Goal: Task Accomplishment & Management: Manage account settings

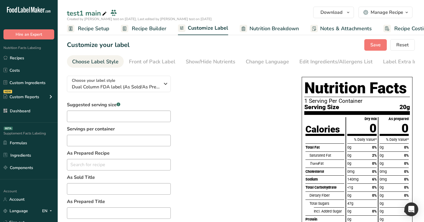
scroll to position [0, 15]
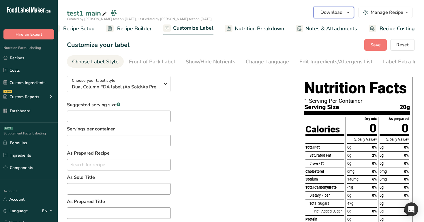
click at [347, 13] on icon "button" at bounding box center [347, 12] width 5 height 7
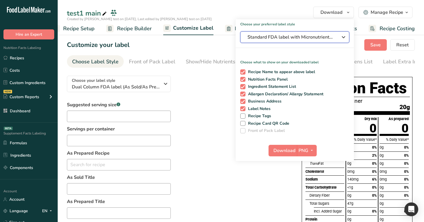
click at [308, 36] on span "Standard FDA label with Micronutrients listed side-by-side" at bounding box center [290, 37] width 86 height 7
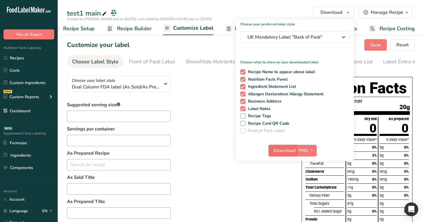
click at [283, 148] on span "Download" at bounding box center [284, 150] width 22 height 7
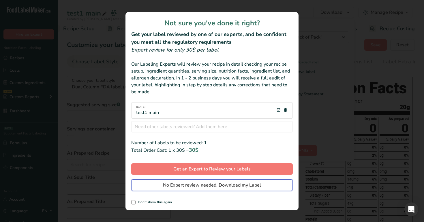
click at [256, 185] on span "No Expert review needed. Download my Label" at bounding box center [212, 185] width 98 height 7
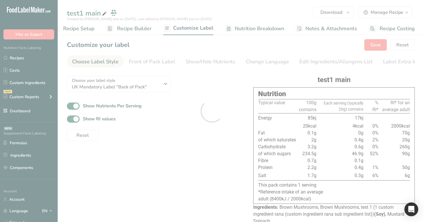
scroll to position [0, 0]
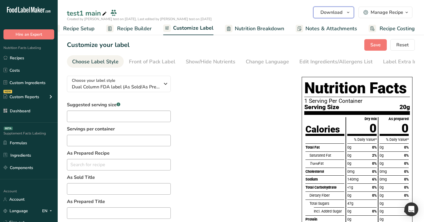
click at [345, 12] on span "button" at bounding box center [347, 12] width 7 height 7
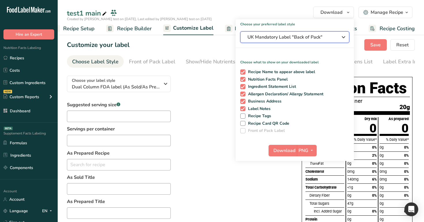
click at [299, 37] on span "UK Mandatory Label "Back of Pack"" at bounding box center [290, 37] width 86 height 7
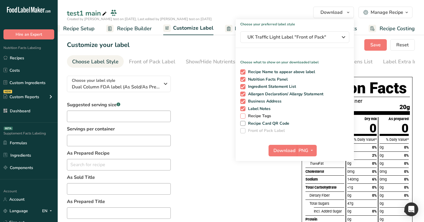
click at [255, 115] on span "Recipe Tags" at bounding box center [258, 116] width 26 height 5
click at [244, 115] on input "Recipe Tags" at bounding box center [242, 116] width 4 height 4
checkbox input "true"
click at [260, 121] on span "Recipe Card QR Code" at bounding box center [267, 123] width 44 height 5
click at [244, 122] on input "Recipe Card QR Code" at bounding box center [242, 124] width 4 height 4
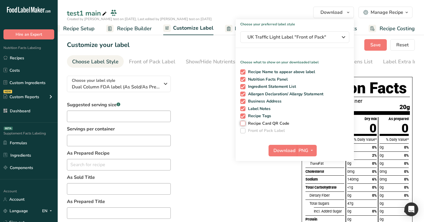
checkbox input "true"
click at [286, 146] on button "Download" at bounding box center [282, 151] width 28 height 12
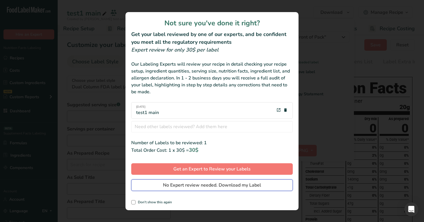
click at [252, 188] on span "No Expert review needed. Download my Label" at bounding box center [212, 185] width 98 height 7
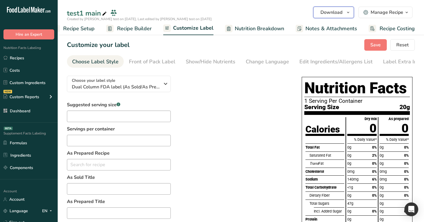
click at [349, 14] on icon "button" at bounding box center [347, 12] width 5 height 7
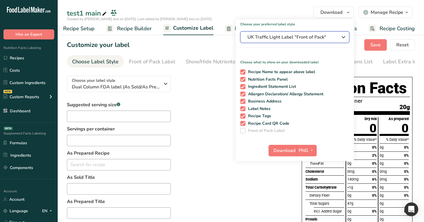
click at [292, 37] on span "UK Traffic Light Label "Front of Pack"" at bounding box center [290, 37] width 86 height 7
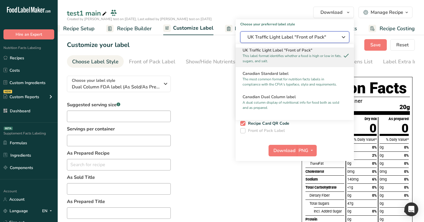
scroll to position [218, 0]
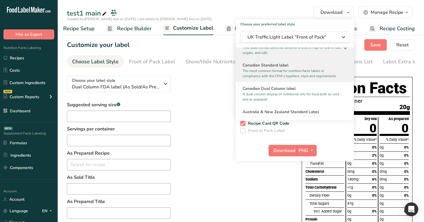
click at [290, 71] on p "The most common format for nutrition facts labels in compliance with the CFIA's…" at bounding box center [291, 73] width 99 height 10
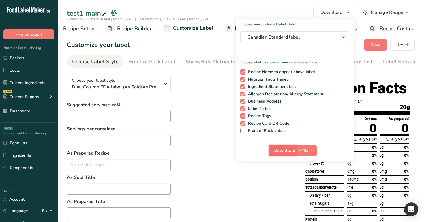
click at [282, 152] on span "Download" at bounding box center [284, 150] width 22 height 7
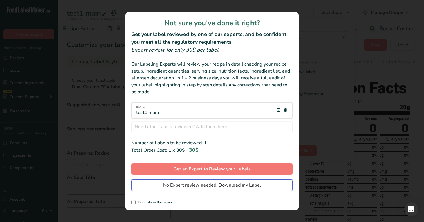
click at [260, 183] on span "No Expert review needed. Download my Label" at bounding box center [212, 185] width 98 height 7
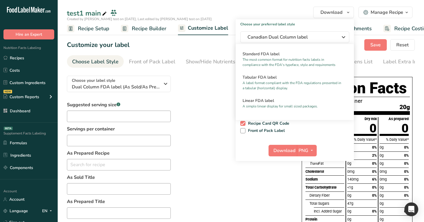
scroll to position [0, 15]
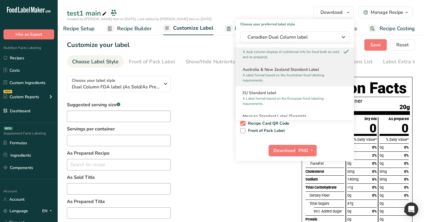
click at [290, 72] on h2 "Australia & New Zealand Standard Label" at bounding box center [294, 70] width 104 height 6
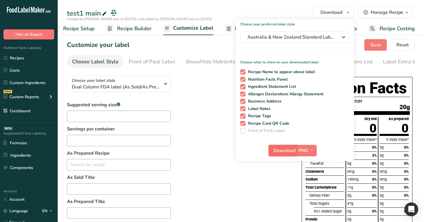
click at [279, 152] on span "Download" at bounding box center [284, 150] width 22 height 7
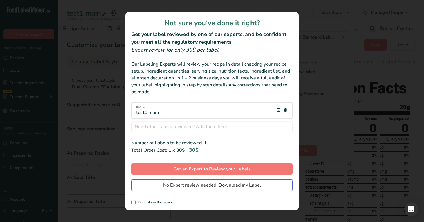
click at [240, 188] on span "No Expert review needed. Download my Label" at bounding box center [212, 185] width 98 height 7
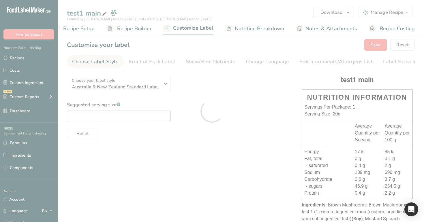
scroll to position [0, 0]
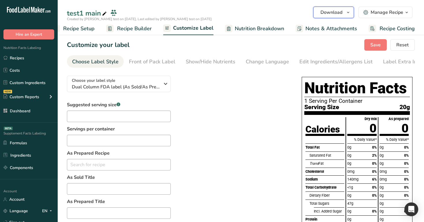
click at [339, 13] on span "Download" at bounding box center [331, 12] width 22 height 7
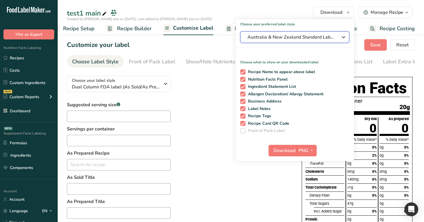
click at [301, 37] on span "Australia & New Zealand Standard Label" at bounding box center [290, 37] width 86 height 7
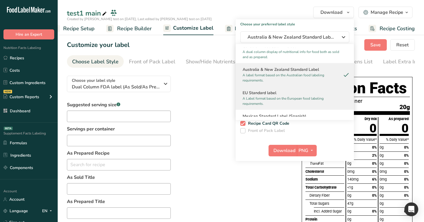
click at [288, 97] on p "A Label format based on the European food labeling requirements." at bounding box center [291, 101] width 99 height 10
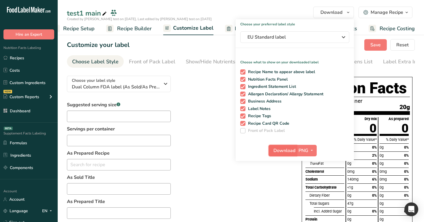
click at [279, 149] on span "Download" at bounding box center [284, 150] width 22 height 7
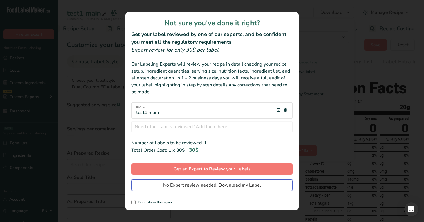
click at [254, 185] on span "No Expert review needed. Download my Label" at bounding box center [212, 185] width 98 height 7
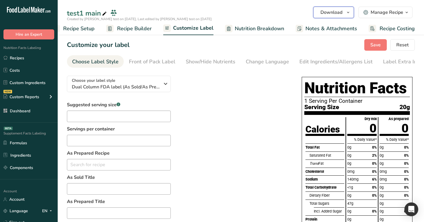
click at [331, 14] on span "Download" at bounding box center [331, 12] width 22 height 7
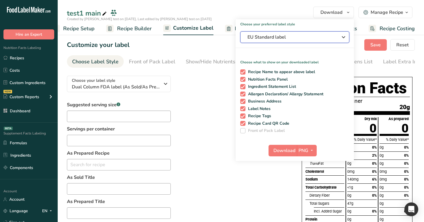
click at [303, 37] on span "EU Standard label" at bounding box center [290, 37] width 86 height 7
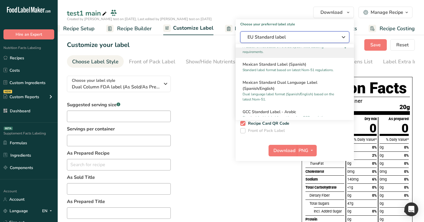
scroll to position [313, 0]
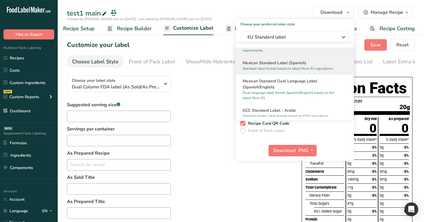
click at [281, 65] on h2 "Mexican Standard Label (Spanish)" at bounding box center [294, 63] width 104 height 6
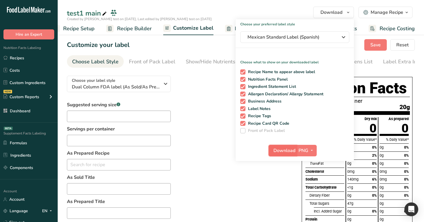
click at [290, 150] on span "Download" at bounding box center [284, 150] width 22 height 7
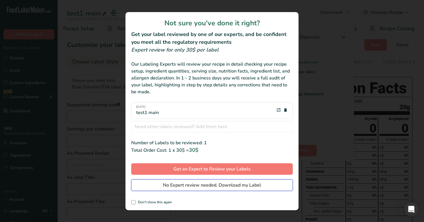
click at [247, 185] on span "No Expert review needed. Download my Label" at bounding box center [212, 185] width 98 height 7
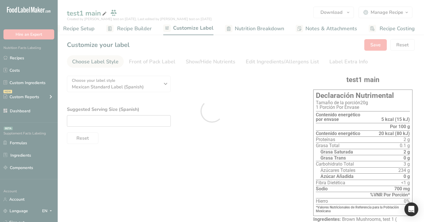
scroll to position [0, 0]
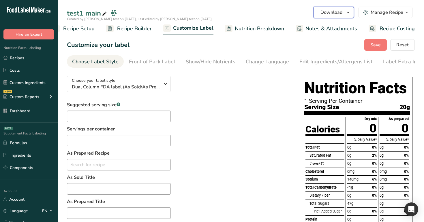
click at [341, 16] on span "Download" at bounding box center [331, 12] width 22 height 7
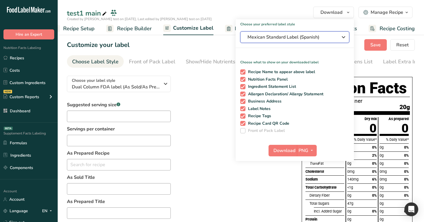
click at [299, 39] on span "Mexican Standard Label (Spanish)" at bounding box center [290, 37] width 86 height 7
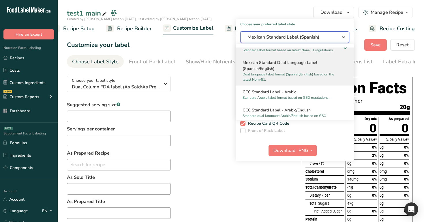
scroll to position [332, 0]
click at [306, 67] on h2 "Mexican Standard Dual Language Label (Spanish/English)" at bounding box center [294, 65] width 104 height 12
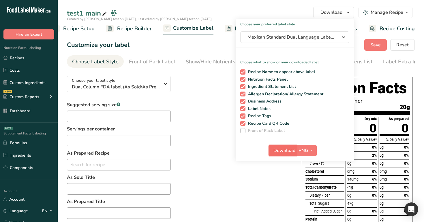
click at [289, 150] on span "Download" at bounding box center [284, 150] width 22 height 7
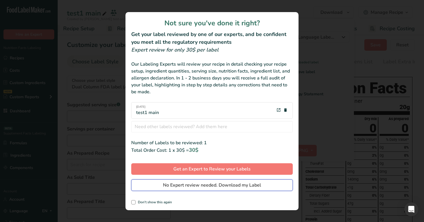
click at [258, 186] on span "No Expert review needed. Download my Label" at bounding box center [212, 185] width 98 height 7
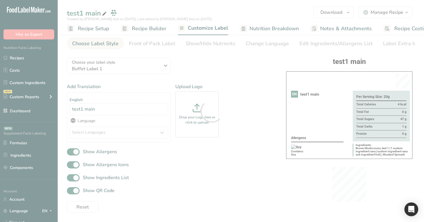
scroll to position [0, 15]
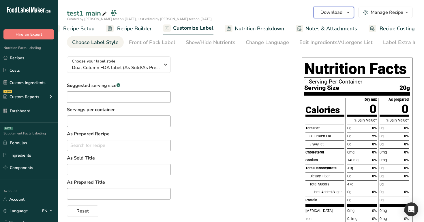
click at [347, 10] on icon "button" at bounding box center [347, 12] width 5 height 7
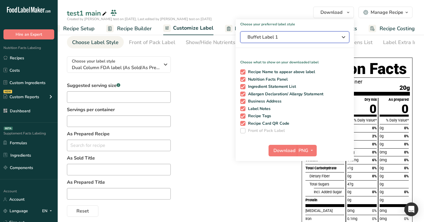
click at [301, 37] on span "Buffet Label 1" at bounding box center [290, 37] width 86 height 7
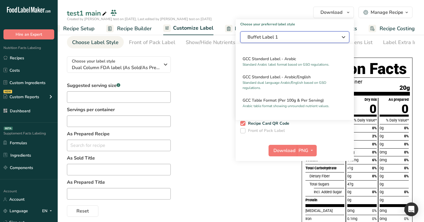
scroll to position [359, 0]
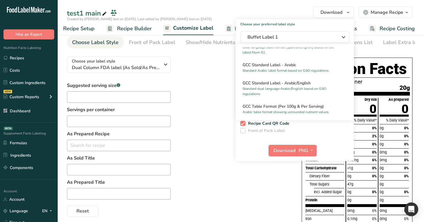
click at [215, 95] on div "Suggested serving size .a-a{fill:#347362;}.b-a{fill:#fff;} Servings per contain…" at bounding box center [178, 149] width 223 height 135
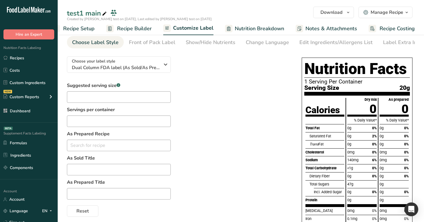
click at [75, 27] on span "Recipe Setup" at bounding box center [78, 29] width 31 height 8
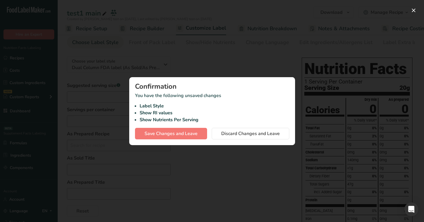
scroll to position [0, 2]
click at [197, 135] on button "Save Changes and Leave" at bounding box center [171, 134] width 72 height 12
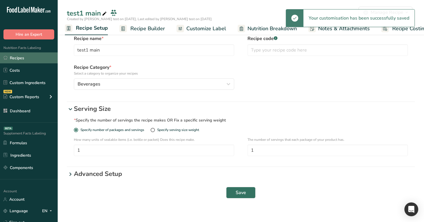
click at [36, 58] on link "Recipes" at bounding box center [29, 57] width 58 height 11
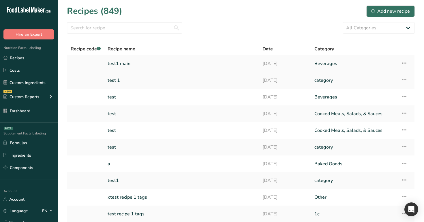
click at [134, 63] on link "test1 main" at bounding box center [181, 64] width 148 height 12
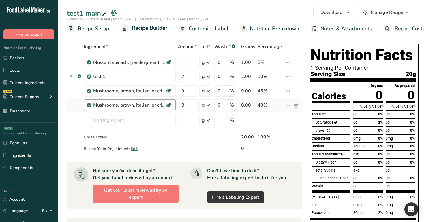
click at [138, 111] on div "Mushrooms, brown, italian, or crimini, raw Source of Antioxidants Heart Healthy…" at bounding box center [130, 105] width 92 height 12
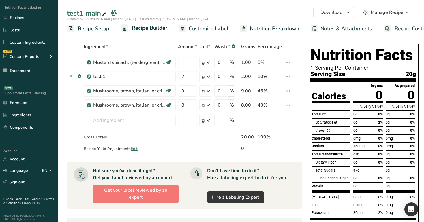
scroll to position [44, 0]
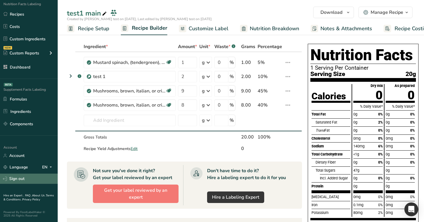
click at [33, 176] on link "Sign out" at bounding box center [29, 179] width 58 height 10
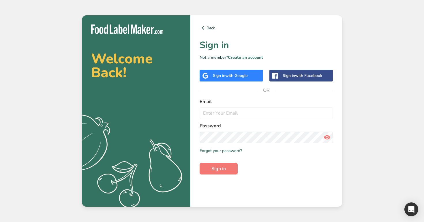
click at [235, 119] on form "Email Password Remember me Forgot your password? Sign in" at bounding box center [265, 136] width 133 height 76
click at [239, 108] on input "email" at bounding box center [265, 113] width 133 height 12
paste input "signuptest2@u.com"
type input "signuptest2@u.com"
click at [199, 163] on button "Sign in" at bounding box center [218, 169] width 38 height 12
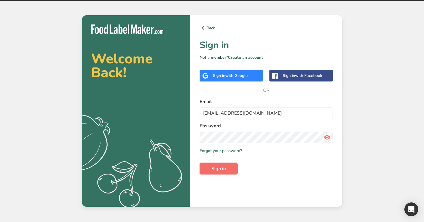
click at [222, 166] on span "Sign in" at bounding box center [218, 168] width 14 height 7
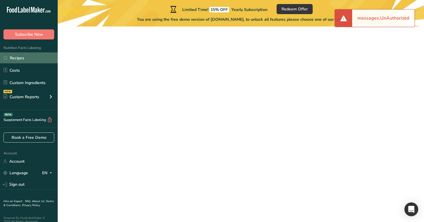
click at [31, 57] on link "Recipes" at bounding box center [29, 57] width 58 height 11
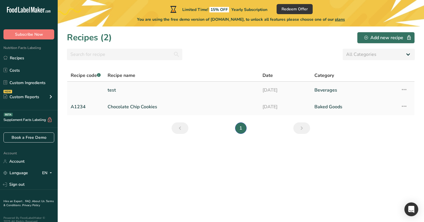
click at [175, 87] on link "test" at bounding box center [181, 90] width 148 height 12
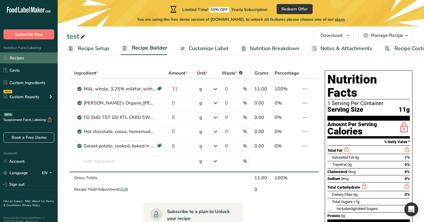
click at [23, 58] on link "Recipes" at bounding box center [29, 57] width 58 height 11
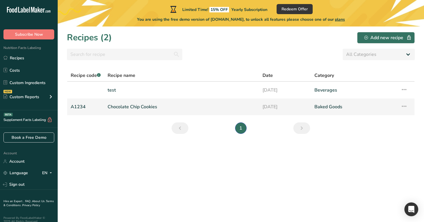
click at [171, 104] on link "Chocolate Chip Cookies" at bounding box center [181, 107] width 148 height 12
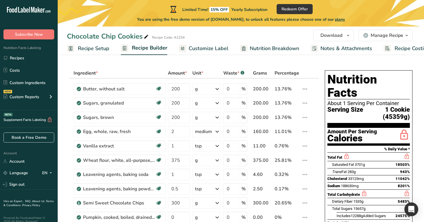
click at [207, 47] on span "Customize Label" at bounding box center [208, 49] width 40 height 8
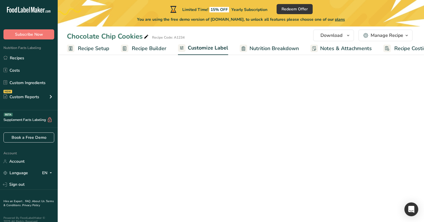
scroll to position [0, 15]
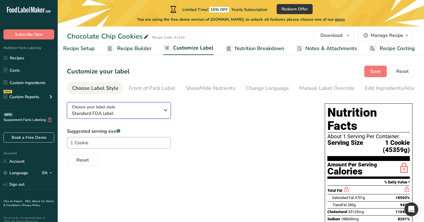
click at [130, 117] on span "Standard FDA label" at bounding box center [116, 113] width 88 height 7
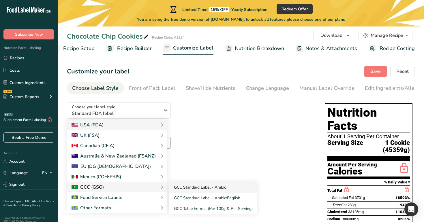
click at [212, 186] on link "GCC Standard Label - Arabic" at bounding box center [213, 187] width 88 height 11
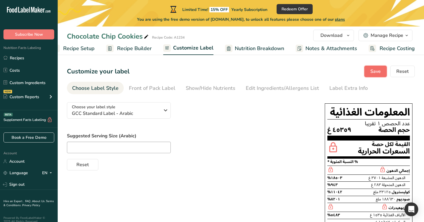
click at [371, 73] on span "Save" at bounding box center [375, 71] width 10 height 7
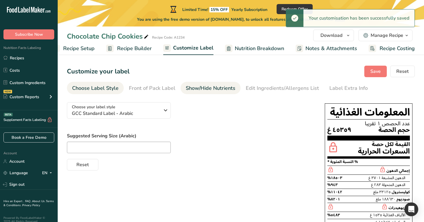
click at [209, 89] on div "Show/Hide Nutrients" at bounding box center [211, 88] width 50 height 8
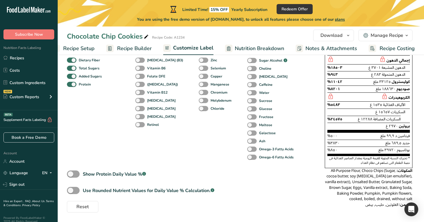
scroll to position [0, 0]
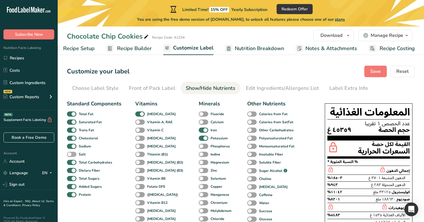
click at [74, 154] on span at bounding box center [72, 154] width 10 height 5
click at [71, 154] on input "Salt" at bounding box center [69, 154] width 4 height 4
click at [74, 154] on span at bounding box center [72, 154] width 10 height 5
click at [71, 154] on input "Salt" at bounding box center [69, 154] width 4 height 4
click at [74, 154] on span at bounding box center [72, 154] width 10 height 5
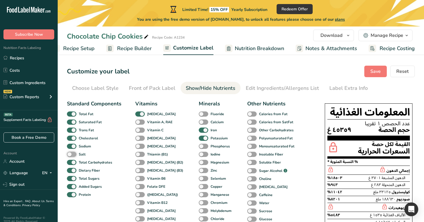
click at [71, 154] on input "Salt" at bounding box center [69, 154] width 4 height 4
click at [74, 154] on span at bounding box center [72, 154] width 10 height 5
click at [71, 154] on input "Salt" at bounding box center [69, 154] width 4 height 4
checkbox input "false"
click at [73, 148] on span at bounding box center [72, 146] width 10 height 5
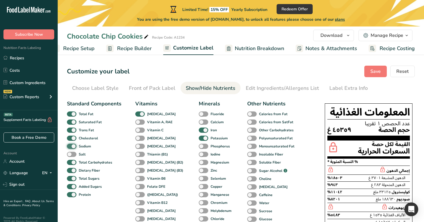
click at [71, 148] on input "Sodium" at bounding box center [69, 146] width 4 height 4
checkbox input "false"
click at [73, 155] on span at bounding box center [72, 154] width 10 height 5
click at [71, 155] on input "Salt" at bounding box center [69, 154] width 4 height 4
click at [73, 155] on span at bounding box center [72, 154] width 10 height 5
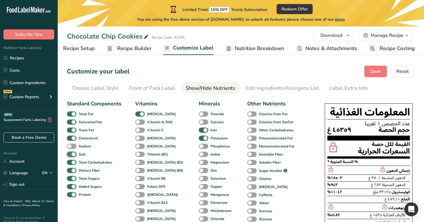
click at [71, 155] on input "Salt" at bounding box center [69, 154] width 4 height 4
click at [73, 155] on span at bounding box center [72, 154] width 10 height 5
click at [71, 155] on input "Salt" at bounding box center [69, 154] width 4 height 4
click at [73, 155] on span at bounding box center [72, 154] width 10 height 5
click at [71, 155] on input "Salt" at bounding box center [69, 154] width 4 height 4
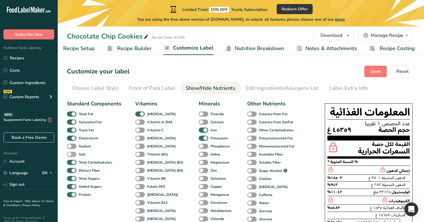
click at [73, 155] on span at bounding box center [72, 154] width 10 height 5
click at [71, 155] on input "Salt" at bounding box center [69, 154] width 4 height 4
checkbox input "true"
click at [377, 71] on span "Save" at bounding box center [375, 71] width 10 height 7
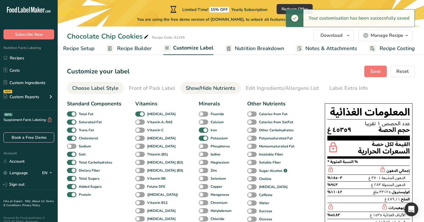
click at [113, 84] on div "Choose Label Style" at bounding box center [95, 88] width 46 height 8
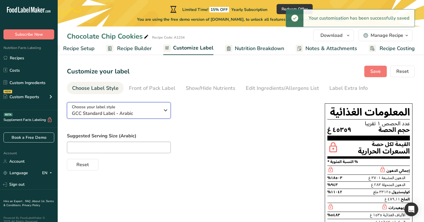
click at [139, 112] on span "GCC Standard Label - Arabic" at bounding box center [116, 113] width 88 height 7
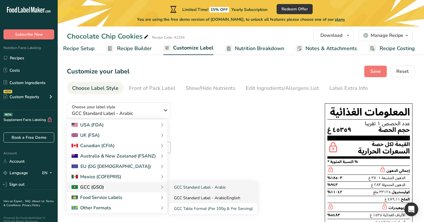
click at [200, 200] on link "GCC Standard Label - Arabic/English" at bounding box center [213, 198] width 88 height 11
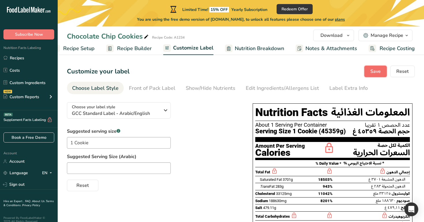
click at [371, 68] on span "Save" at bounding box center [375, 71] width 10 height 7
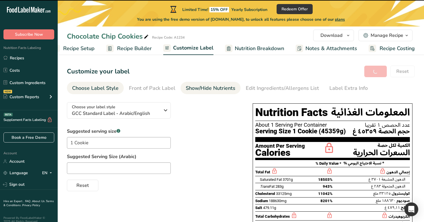
click at [218, 94] on link "Show/Hide Nutrients" at bounding box center [211, 88] width 50 height 13
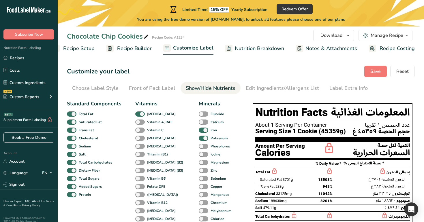
click at [69, 146] on span at bounding box center [72, 146] width 10 height 5
click at [69, 146] on input "Sodium" at bounding box center [69, 146] width 4 height 4
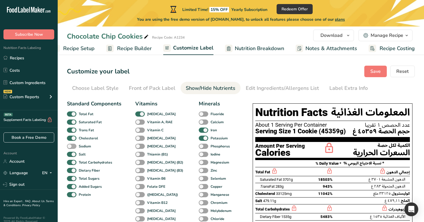
click at [69, 146] on span at bounding box center [72, 146] width 10 height 5
click at [69, 146] on input "Sodium" at bounding box center [69, 146] width 4 height 4
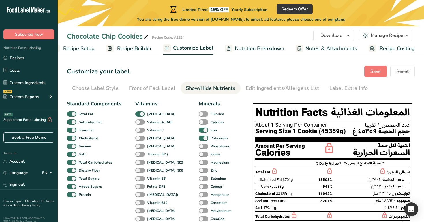
click at [69, 146] on span at bounding box center [72, 146] width 10 height 5
click at [69, 146] on input "Sodium" at bounding box center [69, 146] width 4 height 4
checkbox input "false"
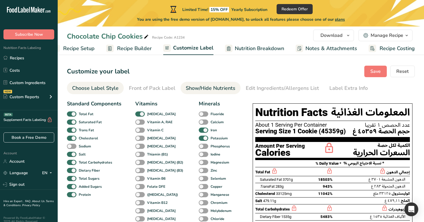
click at [98, 90] on div "Choose Label Style" at bounding box center [95, 88] width 46 height 8
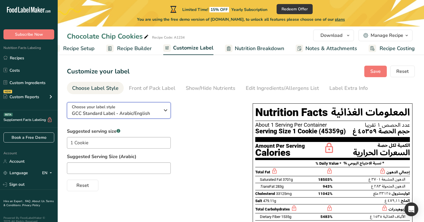
click at [80, 112] on span "GCC Standard Label - Arabic/English" at bounding box center [116, 113] width 88 height 7
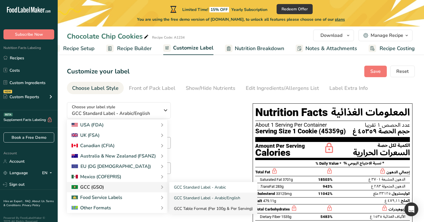
click at [214, 211] on link "GCC Table Format (Per 100g & Per Serving)" at bounding box center [213, 208] width 88 height 11
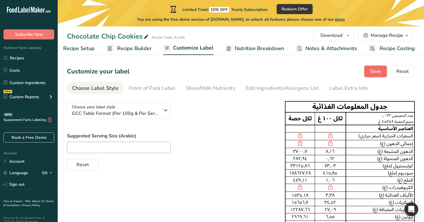
click at [370, 69] on span "Save" at bounding box center [375, 71] width 10 height 7
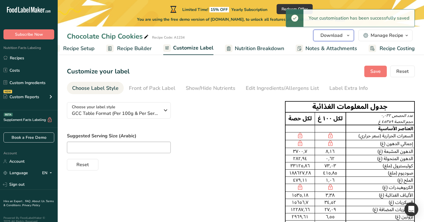
click at [330, 36] on span "Download" at bounding box center [331, 35] width 22 height 7
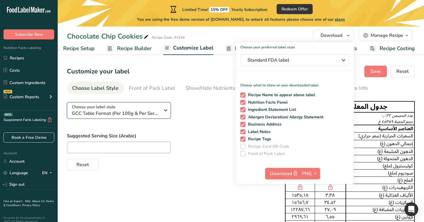
click at [145, 114] on span "GCC Table Format (Per 100g & Per Serving)" at bounding box center [116, 113] width 88 height 7
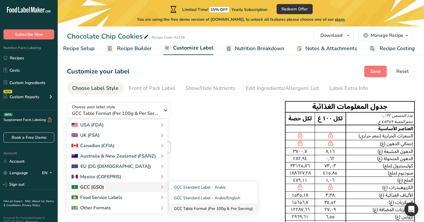
click at [226, 209] on link "GCC Table Format (Per 100g & Per Serving)" at bounding box center [213, 208] width 88 height 11
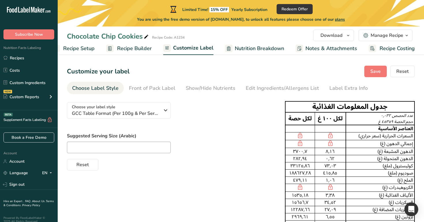
click at [280, 139] on div "Choose your label style GCC Table Format (Per 100g & Per Serving) USA (FDA) Sta…" at bounding box center [240, 200] width 347 height 204
click at [366, 73] on button "Save" at bounding box center [375, 72] width 22 height 12
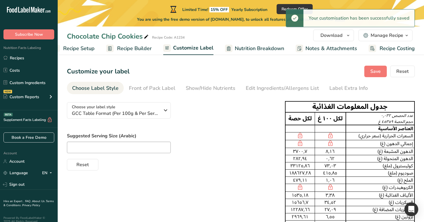
click at [129, 49] on span "Recipe Builder" at bounding box center [134, 49] width 35 height 8
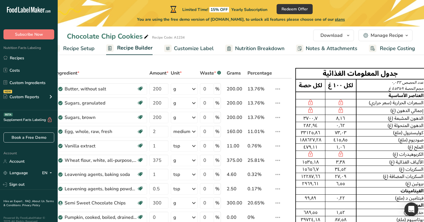
click at [187, 50] on span "Customize Label" at bounding box center [194, 49] width 40 height 8
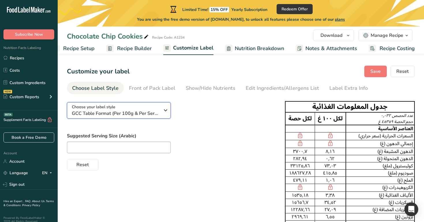
click at [139, 116] on span "GCC Table Format (Per 100g & Per Serving)" at bounding box center [116, 113] width 88 height 7
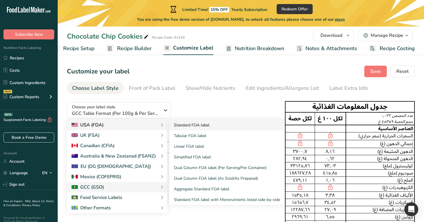
click at [190, 126] on link "Standard FDA label" at bounding box center [226, 125] width 115 height 11
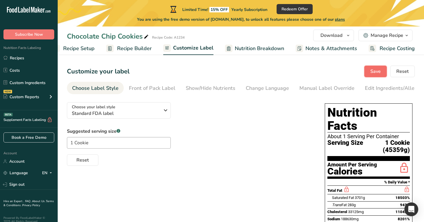
click at [372, 74] on span "Save" at bounding box center [375, 71] width 10 height 7
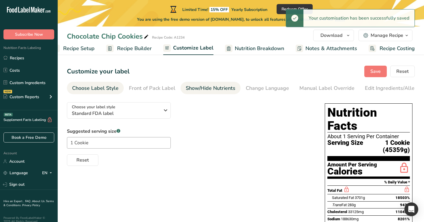
click at [196, 87] on div "Show/Hide Nutrients" at bounding box center [211, 88] width 50 height 8
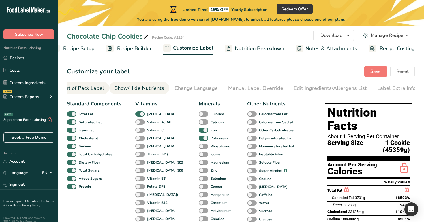
click at [78, 91] on div "Front of Pack Label" at bounding box center [81, 88] width 46 height 8
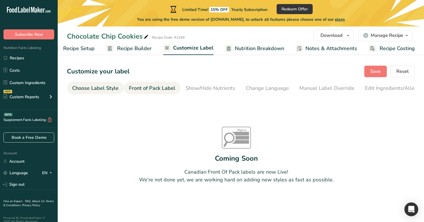
click at [86, 92] on div "Choose Label Style" at bounding box center [95, 88] width 46 height 8
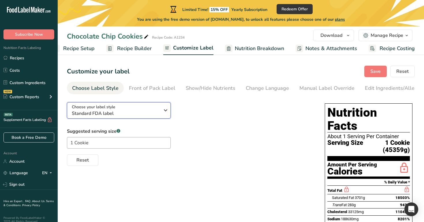
click at [106, 117] on span "Standard FDA label" at bounding box center [116, 113] width 88 height 7
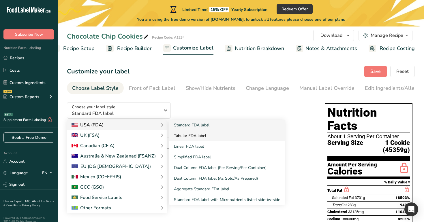
click at [201, 135] on link "Tabular FDA label" at bounding box center [226, 136] width 115 height 11
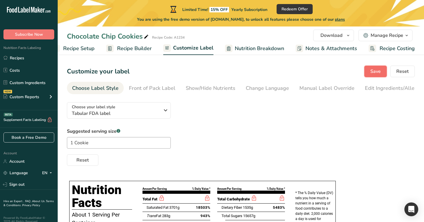
click at [377, 70] on span "Save" at bounding box center [375, 71] width 10 height 7
click at [141, 118] on button "Choose your label style Tabular FDA label" at bounding box center [119, 110] width 104 height 16
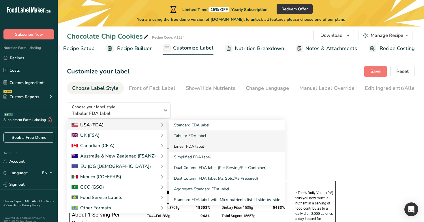
click at [215, 144] on link "Linear FDA label" at bounding box center [226, 146] width 115 height 11
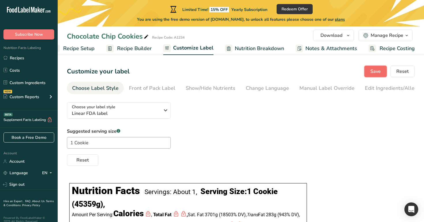
click at [379, 70] on span "Save" at bounding box center [375, 71] width 10 height 7
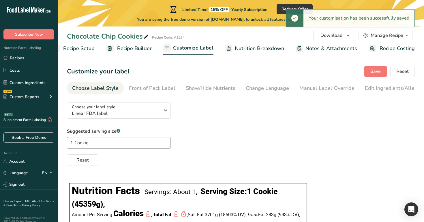
click at [141, 52] on link "Recipe Builder" at bounding box center [129, 48] width 46 height 13
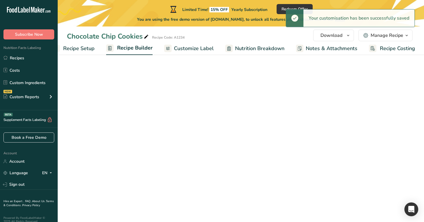
scroll to position [0, 15]
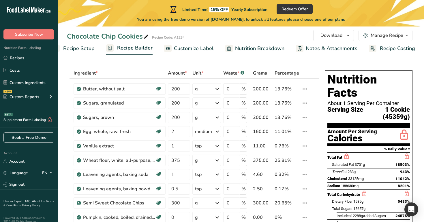
click at [206, 51] on span "Customize Label" at bounding box center [194, 49] width 40 height 8
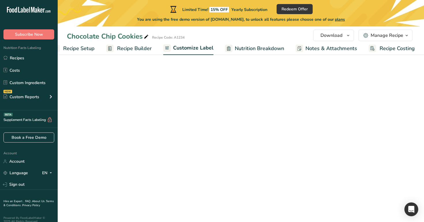
scroll to position [0, 15]
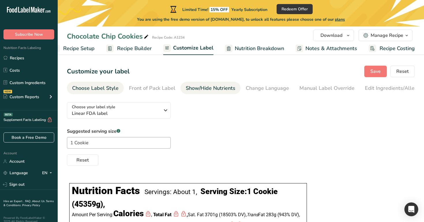
click at [206, 88] on div "Show/Hide Nutrients" at bounding box center [211, 88] width 50 height 8
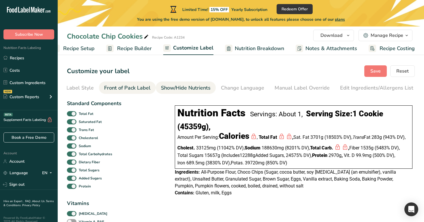
scroll to position [0, 0]
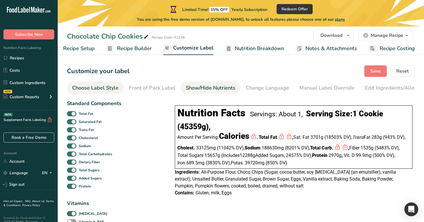
click at [95, 87] on div "Choose Label Style" at bounding box center [95, 88] width 46 height 8
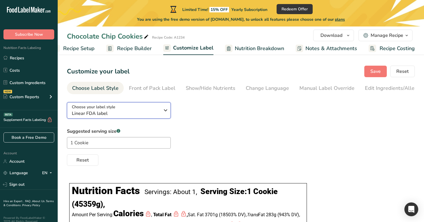
click at [124, 108] on div "Choose your label style Linear FDA label" at bounding box center [116, 110] width 88 height 13
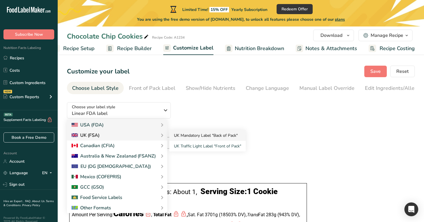
click at [193, 138] on link "UK Mandatory Label "Back of Pack"" at bounding box center [207, 135] width 76 height 11
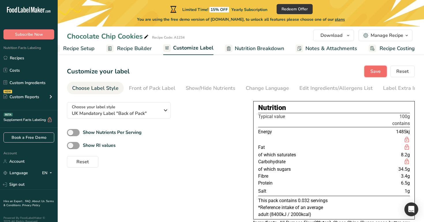
click at [373, 72] on span "Save" at bounding box center [375, 71] width 10 height 7
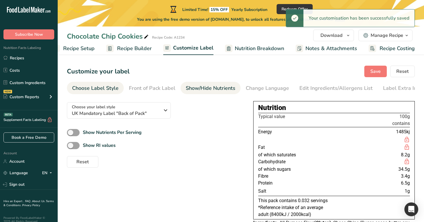
click at [197, 92] on div "Show/Hide Nutrients" at bounding box center [211, 88] width 50 height 8
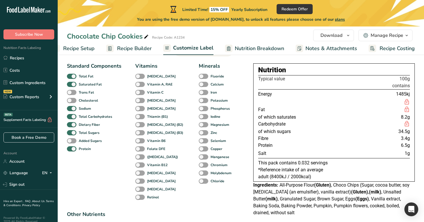
scroll to position [15, 0]
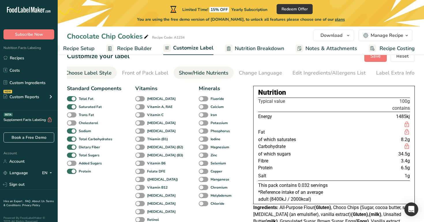
click at [97, 75] on div "Choose Label Style" at bounding box center [88, 73] width 46 height 8
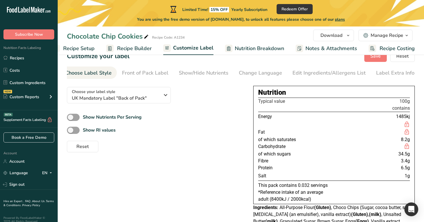
scroll to position [0, 0]
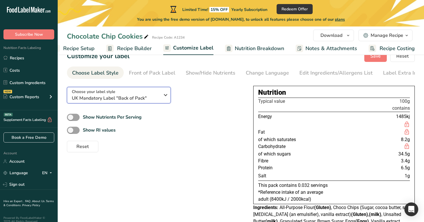
click at [148, 99] on span "UK Mandatory Label "Back of Pack"" at bounding box center [116, 98] width 88 height 7
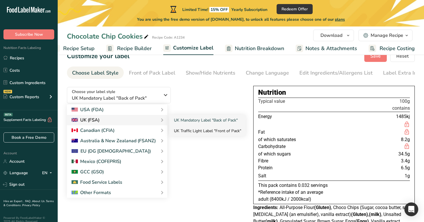
click at [196, 129] on link "UK Traffic Light Label "Front of Pack"" at bounding box center [207, 131] width 76 height 11
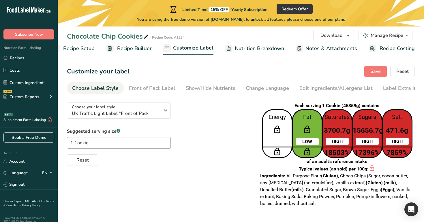
scroll to position [0, 0]
click at [143, 115] on span "UK Traffic Light Label "Front of Pack"" at bounding box center [116, 113] width 88 height 7
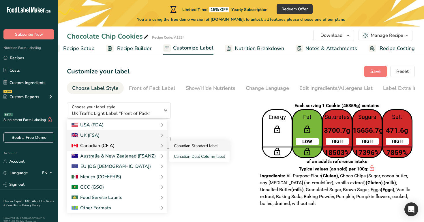
click at [188, 147] on link "Canadian Standard label" at bounding box center [199, 146] width 60 height 11
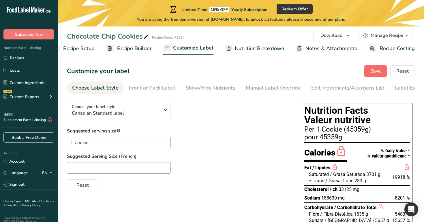
click at [380, 65] on button "Save" at bounding box center [375, 71] width 22 height 12
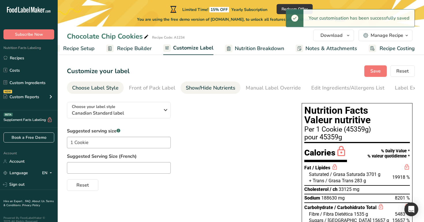
click at [220, 90] on div "Show/Hide Nutrients" at bounding box center [211, 88] width 50 height 8
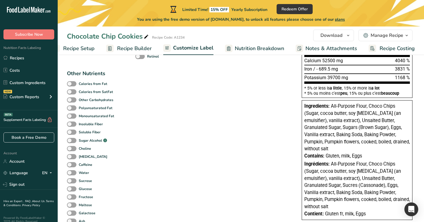
scroll to position [0, 0]
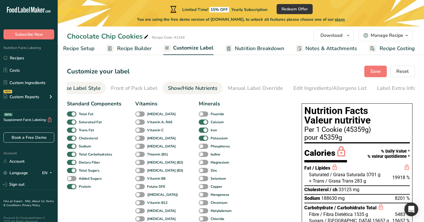
click at [94, 86] on div "Choose Label Style" at bounding box center [77, 88] width 46 height 8
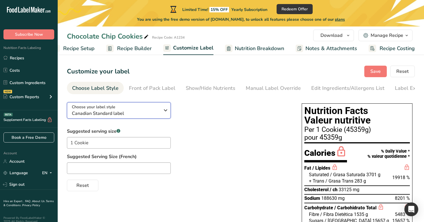
click at [115, 106] on div "Choose your label style Canadian Standard label" at bounding box center [116, 110] width 88 height 13
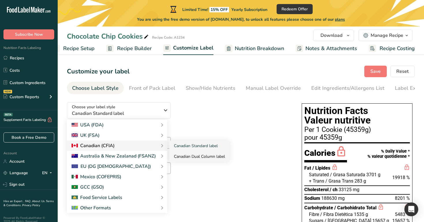
click at [196, 159] on link "Canadian Dual Column label" at bounding box center [199, 156] width 60 height 11
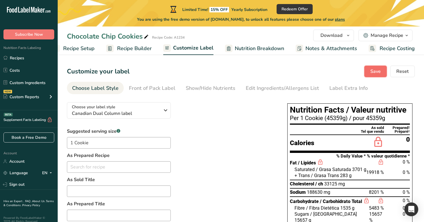
click at [371, 71] on span "Save" at bounding box center [375, 71] width 10 height 7
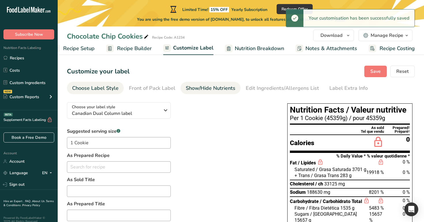
click at [216, 90] on div "Show/Hide Nutrients" at bounding box center [211, 88] width 50 height 8
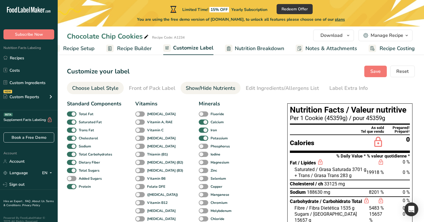
click at [105, 93] on link "Choose Label Style" at bounding box center [95, 88] width 46 height 13
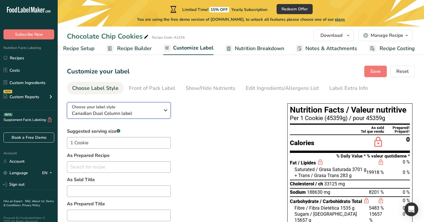
click at [120, 114] on span "Canadian Dual Column label" at bounding box center [116, 113] width 88 height 7
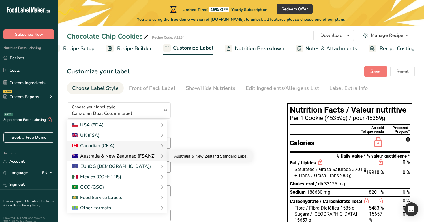
click at [183, 157] on link "Australia & New Zealand Standard Label" at bounding box center [210, 156] width 83 height 11
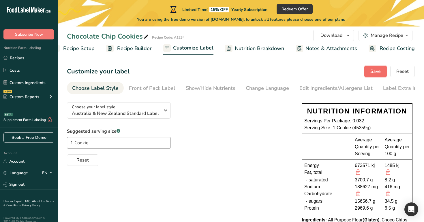
click at [375, 70] on span "Save" at bounding box center [375, 71] width 10 height 7
click at [385, 73] on button "Save" at bounding box center [375, 72] width 22 height 12
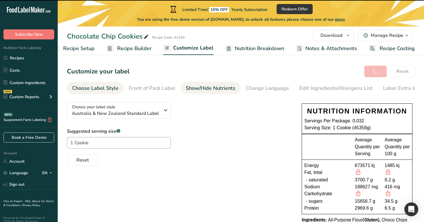
click at [192, 89] on div "Show/Hide Nutrients" at bounding box center [211, 88] width 50 height 8
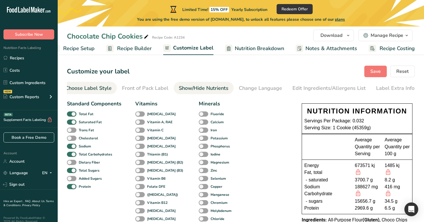
click at [87, 86] on div "Choose Label Style" at bounding box center [88, 88] width 46 height 8
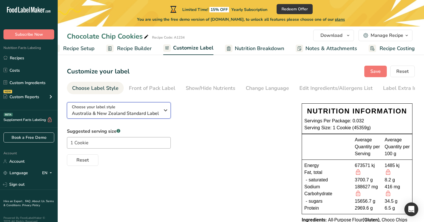
click at [124, 108] on div "Choose your label style Australia & New Zealand Standard Label" at bounding box center [116, 110] width 88 height 13
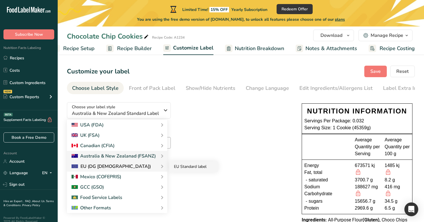
click at [187, 166] on link "EU Standard label" at bounding box center [193, 166] width 48 height 11
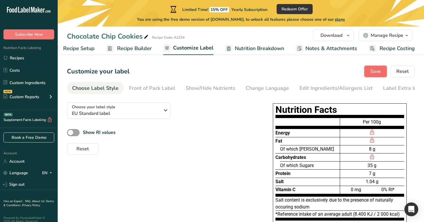
click at [368, 69] on button "Save" at bounding box center [375, 72] width 22 height 12
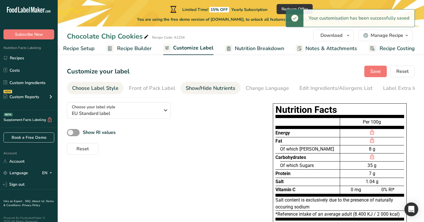
click at [205, 92] on div "Show/Hide Nutrients" at bounding box center [211, 88] width 50 height 8
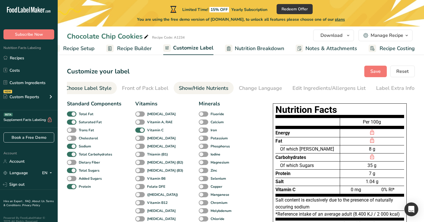
click at [101, 91] on div "Choose Label Style" at bounding box center [88, 88] width 46 height 8
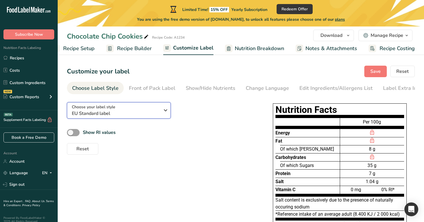
click at [129, 110] on div "Choose your label style EU Standard label" at bounding box center [116, 110] width 88 height 13
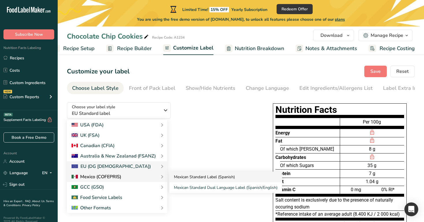
click at [192, 175] on link "Mexican Standard Label (Spanish)" at bounding box center [225, 177] width 113 height 11
checkbox input "true"
checkbox input "false"
checkbox input "true"
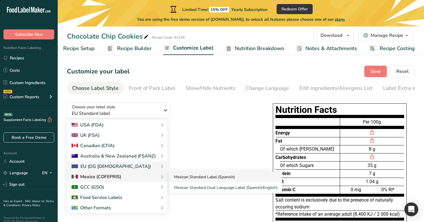
checkbox input "true"
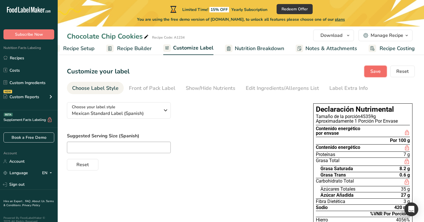
click at [376, 67] on button "Save" at bounding box center [375, 72] width 22 height 12
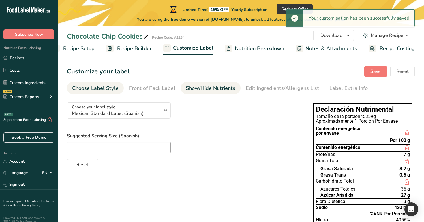
click at [203, 92] on div "Show/Hide Nutrients" at bounding box center [211, 88] width 50 height 8
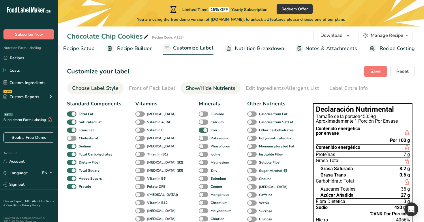
click at [97, 86] on div "Choose Label Style" at bounding box center [95, 88] width 46 height 8
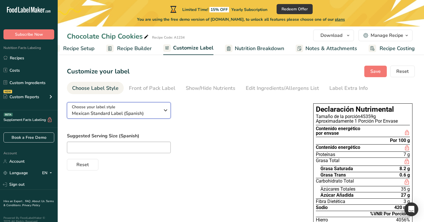
click at [134, 106] on div "Choose your label style Mexican Standard Label (Spanish)" at bounding box center [116, 110] width 88 height 13
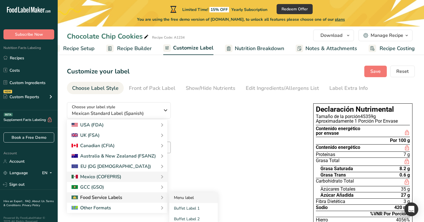
click at [186, 198] on link "Menu label" at bounding box center [193, 197] width 48 height 11
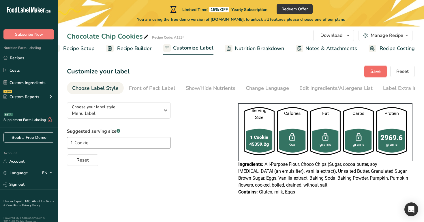
click at [379, 73] on span "Save" at bounding box center [375, 71] width 10 height 7
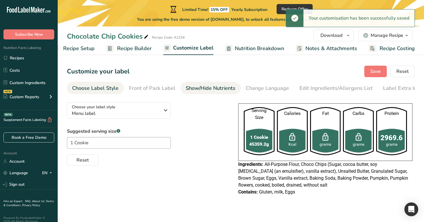
click at [203, 88] on div "Show/Hide Nutrients" at bounding box center [211, 88] width 50 height 8
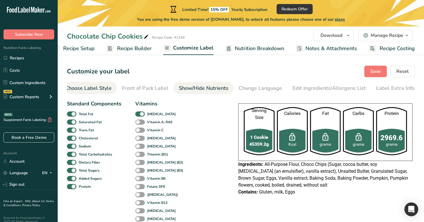
click at [99, 84] on link "Choose Label Style" at bounding box center [88, 88] width 46 height 13
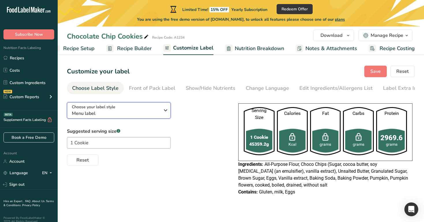
click at [145, 109] on div "Choose your label style Menu label" at bounding box center [116, 110] width 88 height 13
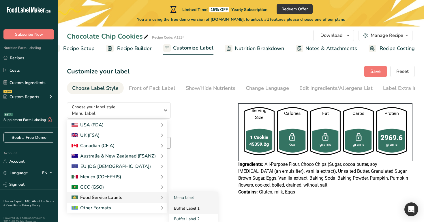
click at [203, 208] on link "Buffet Label 1" at bounding box center [193, 208] width 48 height 11
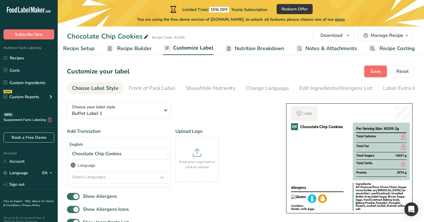
click at [379, 75] on button "Save" at bounding box center [375, 72] width 22 height 12
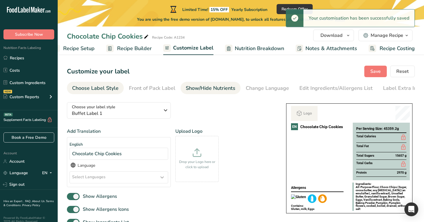
click at [216, 93] on link "Show/Hide Nutrients" at bounding box center [211, 88] width 50 height 13
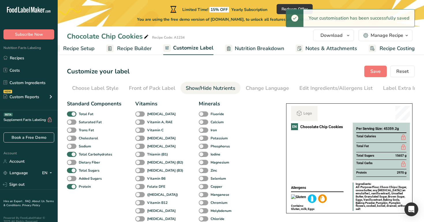
scroll to position [0, 7]
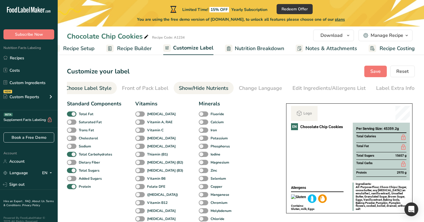
click at [90, 85] on div "Choose Label Style" at bounding box center [88, 88] width 46 height 8
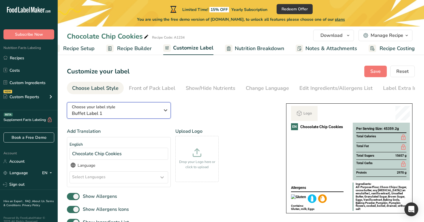
click at [115, 109] on div "Choose your label style Buffet Label 1" at bounding box center [116, 110] width 88 height 13
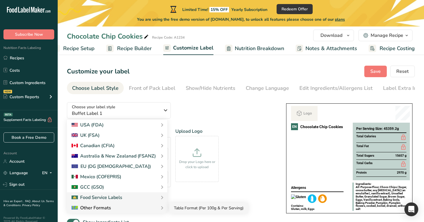
click at [205, 205] on link "Table Format (Per 100g & Per Serving)" at bounding box center [208, 208] width 79 height 11
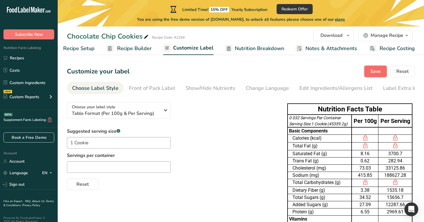
click at [378, 71] on span "Save" at bounding box center [375, 71] width 10 height 7
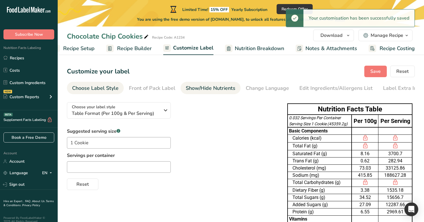
click at [195, 91] on div "Show/Hide Nutrients" at bounding box center [211, 88] width 50 height 8
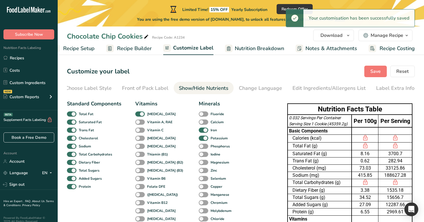
scroll to position [152, 0]
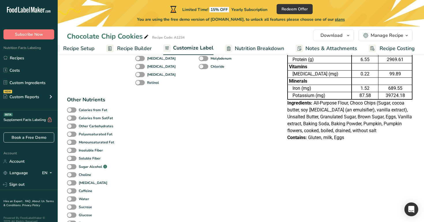
click at [134, 44] on link "Recipe Builder" at bounding box center [129, 48] width 46 height 13
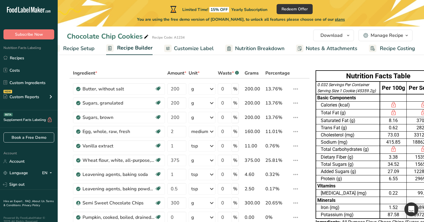
click at [196, 45] on span "Customize Label" at bounding box center [194, 49] width 40 height 8
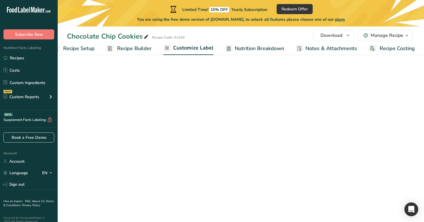
scroll to position [0, 15]
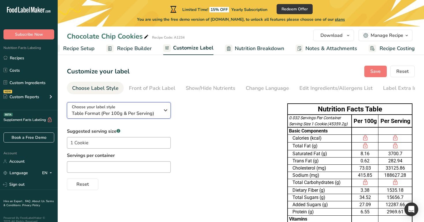
click at [143, 112] on span "Table Format (Per 100g & Per Serving)" at bounding box center [116, 113] width 88 height 7
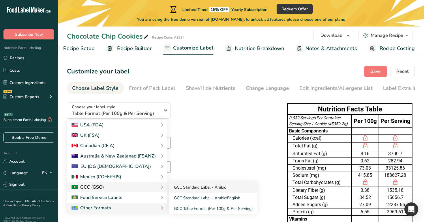
click at [203, 189] on link "GCC Standard Label - Arabic" at bounding box center [213, 187] width 88 height 11
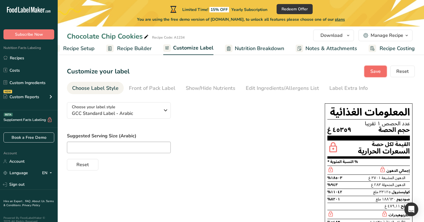
click at [377, 75] on span "Save" at bounding box center [375, 71] width 10 height 7
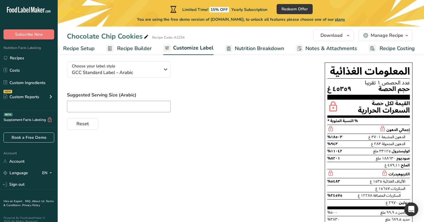
scroll to position [0, 0]
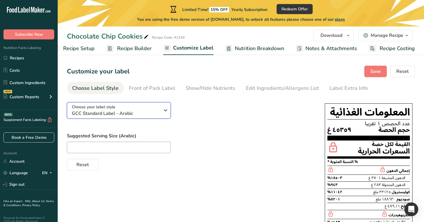
click at [148, 114] on span "GCC Standard Label - Arabic" at bounding box center [116, 113] width 88 height 7
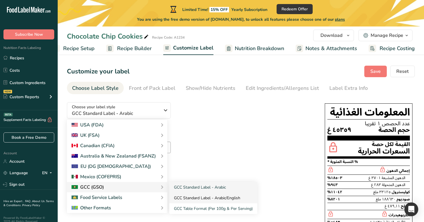
click at [197, 197] on link "GCC Standard Label - Arabic/English" at bounding box center [213, 198] width 88 height 11
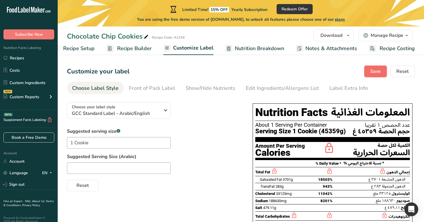
click at [375, 74] on span "Save" at bounding box center [375, 71] width 10 height 7
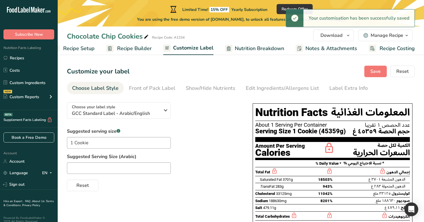
click at [134, 50] on span "Recipe Builder" at bounding box center [134, 49] width 35 height 8
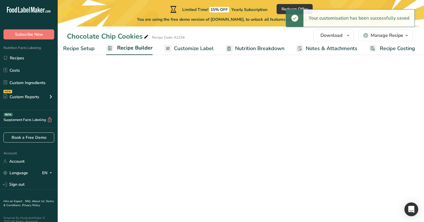
scroll to position [0, 15]
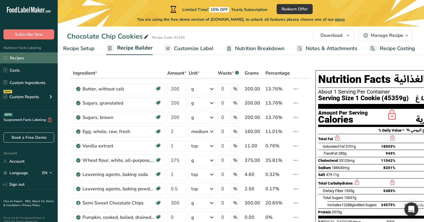
click at [26, 61] on link "Recipes" at bounding box center [29, 57] width 58 height 11
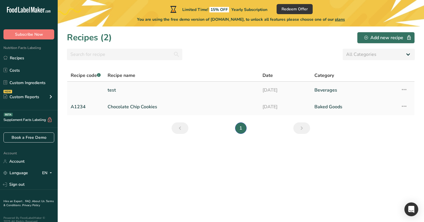
click at [138, 92] on link "test" at bounding box center [181, 90] width 148 height 12
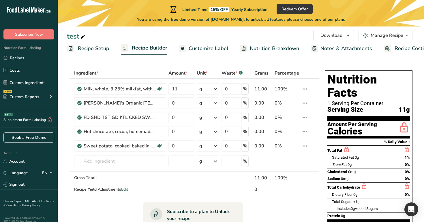
click at [206, 50] on span "Customize Label" at bounding box center [208, 49] width 40 height 8
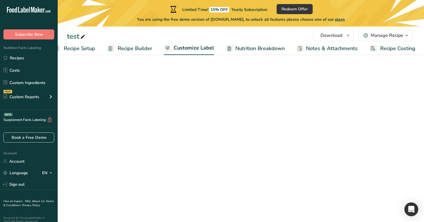
scroll to position [0, 15]
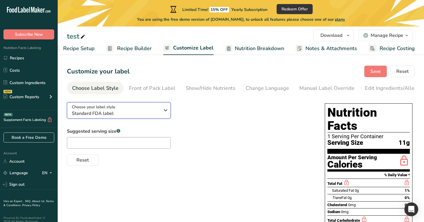
click at [158, 111] on span "Standard FDA label" at bounding box center [116, 113] width 88 height 7
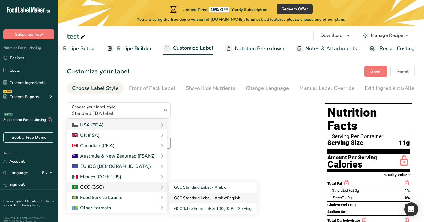
click at [203, 194] on link "GCC Standard Label - Arabic/English" at bounding box center [213, 198] width 88 height 11
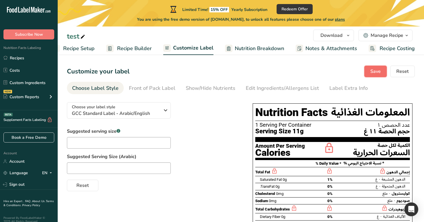
click at [372, 69] on span "Save" at bounding box center [375, 71] width 10 height 7
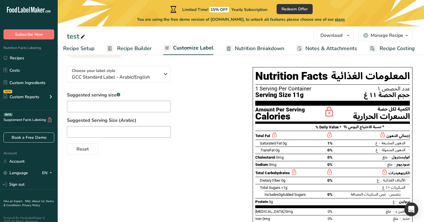
scroll to position [0, 0]
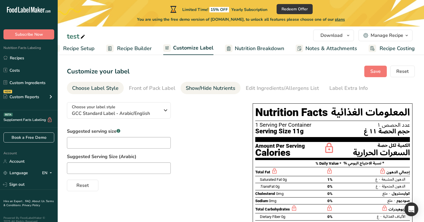
click at [225, 87] on div "Show/Hide Nutrients" at bounding box center [211, 88] width 50 height 8
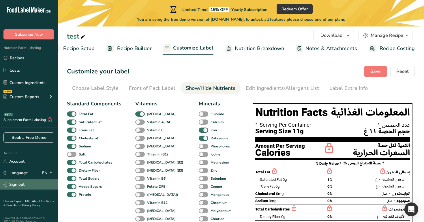
click at [45, 185] on link "Sign out" at bounding box center [29, 185] width 58 height 10
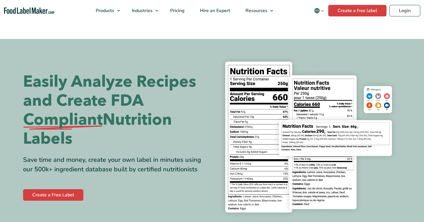
click at [0, 0] on div "Buy Now & Save" at bounding box center [0, 0] width 0 height 0
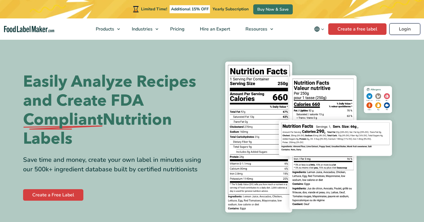
click at [408, 30] on link "Login" at bounding box center [404, 29] width 31 height 12
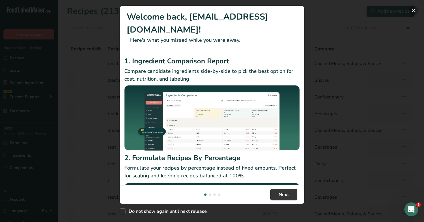
click at [414, 11] on button "New Features" at bounding box center [413, 10] width 9 height 9
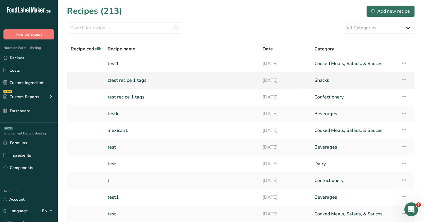
click at [167, 82] on link "ztest recipe 1 tags" at bounding box center [181, 80] width 148 height 12
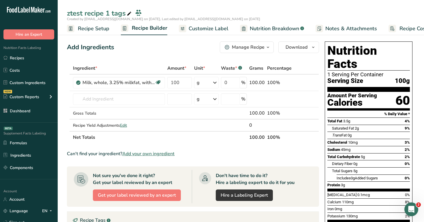
click at [206, 24] on link "Customize Label" at bounding box center [204, 28] width 50 height 13
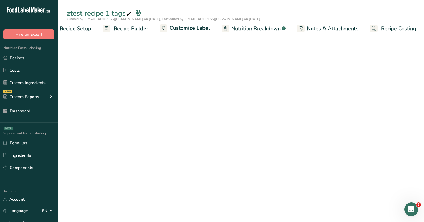
scroll to position [0, 20]
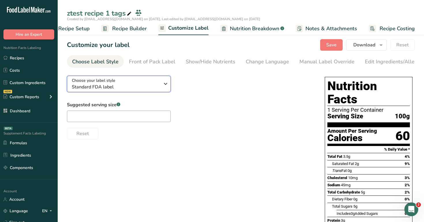
click at [129, 85] on span "Standard FDA label" at bounding box center [116, 87] width 88 height 7
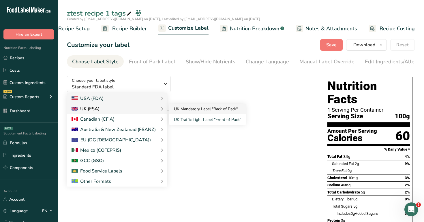
click at [195, 113] on link "UK Mandatory Label "Back of Pack"" at bounding box center [207, 109] width 76 height 11
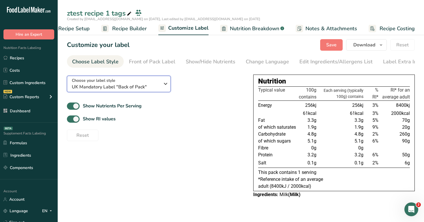
click at [149, 85] on span "UK Mandatory Label "Back of Pack"" at bounding box center [116, 87] width 88 height 7
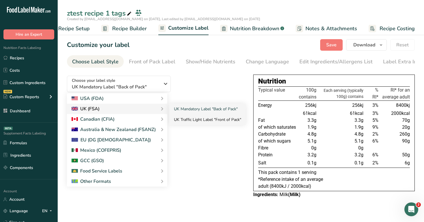
click at [193, 118] on link "UK Traffic Light Label "Front of Pack"" at bounding box center [207, 119] width 76 height 11
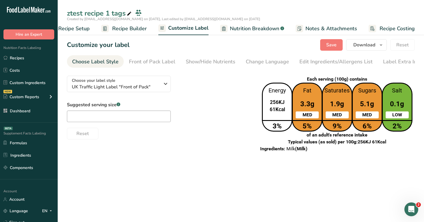
click at [125, 27] on span "Recipe Builder" at bounding box center [129, 29] width 35 height 8
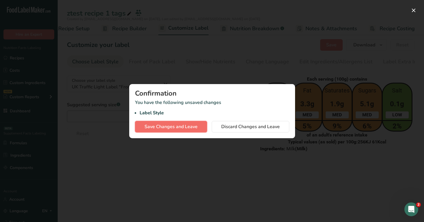
click at [162, 126] on span "Save Changes and Leave" at bounding box center [170, 126] width 53 height 7
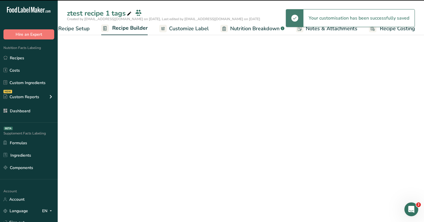
scroll to position [0, 20]
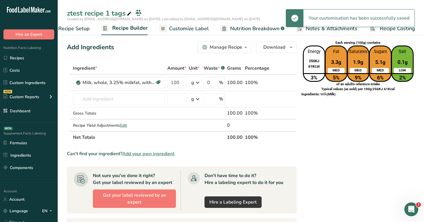
click at [130, 31] on span "Recipe Builder" at bounding box center [129, 28] width 35 height 8
click at [272, 83] on link "i" at bounding box center [274, 82] width 7 height 7
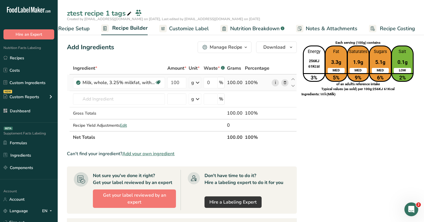
click at [277, 82] on link "i" at bounding box center [274, 82] width 7 height 7
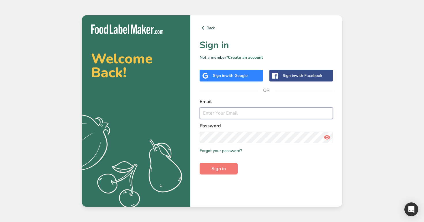
click at [234, 112] on input "email" at bounding box center [265, 113] width 133 height 12
type input "[EMAIL_ADDRESS][DOMAIN_NAME]"
click at [199, 163] on button "Sign in" at bounding box center [218, 169] width 38 height 12
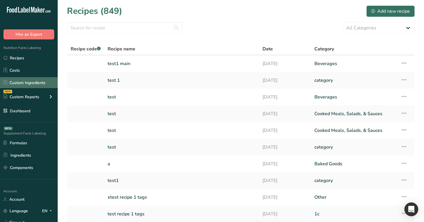
click at [45, 82] on link "Custom Ingredients" at bounding box center [29, 82] width 58 height 11
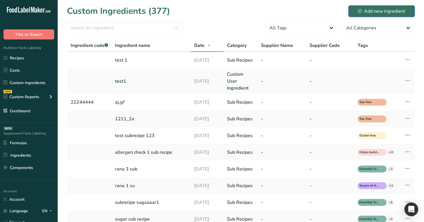
click at [394, 7] on button "Add new ingredient" at bounding box center [381, 11] width 66 height 12
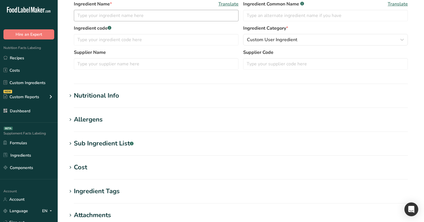
scroll to position [156, 0]
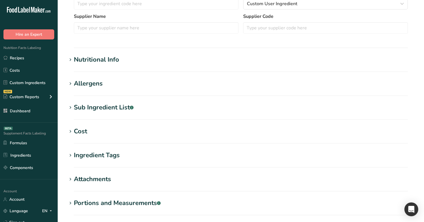
click at [92, 157] on div "Ingredient Tags" at bounding box center [97, 156] width 46 height 10
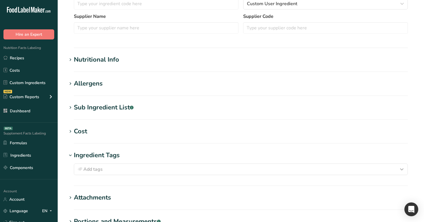
click at [92, 157] on div "Ingredient Tags" at bounding box center [97, 156] width 46 height 10
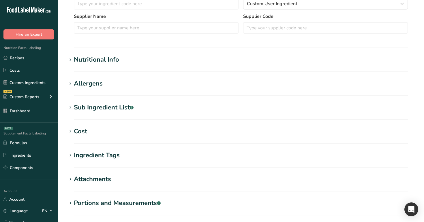
click at [101, 61] on div "Nutritional Info" at bounding box center [96, 60] width 45 height 10
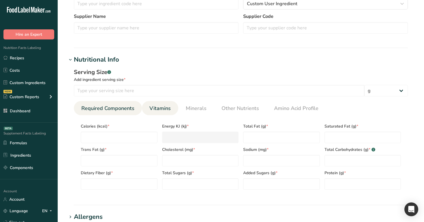
click at [162, 108] on span "Vitamins" at bounding box center [159, 109] width 21 height 8
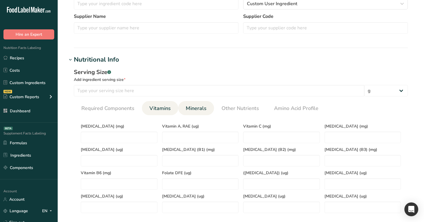
click at [189, 110] on span "Minerals" at bounding box center [196, 109] width 21 height 8
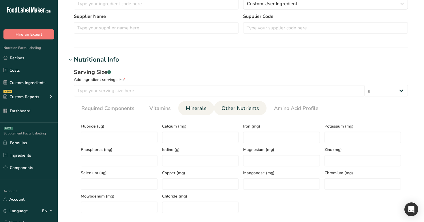
click at [244, 108] on span "Other Nutrients" at bounding box center [239, 109] width 37 height 8
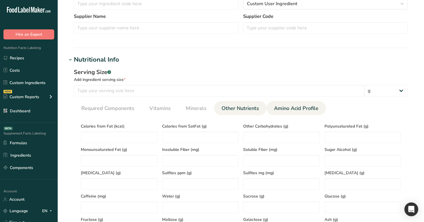
click at [299, 109] on span "Amino Acid Profile" at bounding box center [296, 109] width 44 height 8
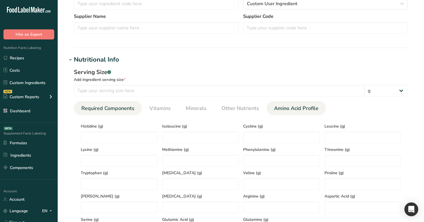
click at [116, 107] on span "Required Components" at bounding box center [107, 109] width 53 height 8
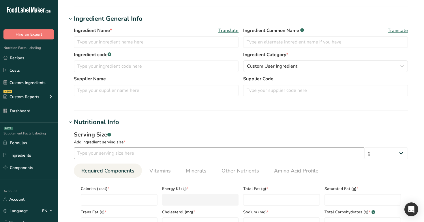
scroll to position [15, 0]
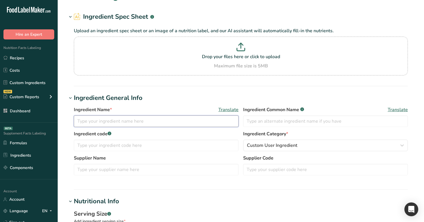
click at [112, 123] on input "text" at bounding box center [156, 122] width 165 height 12
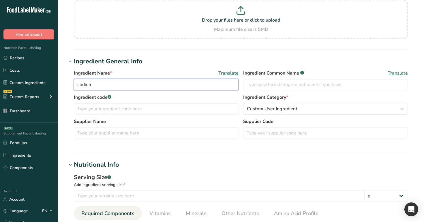
scroll to position [72, 0]
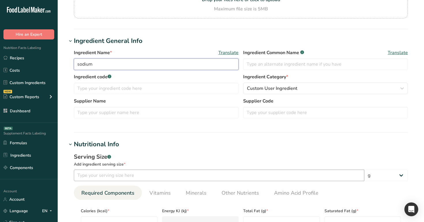
type input "sodium"
click at [110, 178] on input "number" at bounding box center [219, 176] width 290 height 12
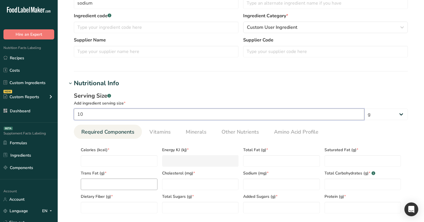
scroll to position [142, 0]
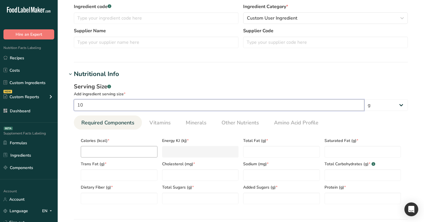
type input "10"
click at [117, 155] on input "number" at bounding box center [119, 152] width 77 height 12
type input "1"
type KJ "4.2"
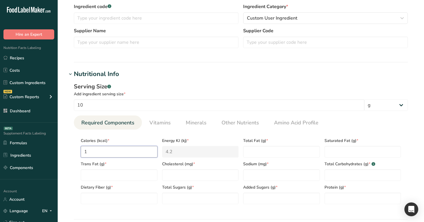
type input "1"
type Fat "1"
type input "1"
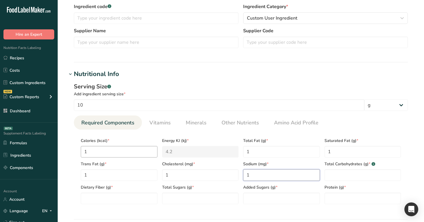
type input "1"
type Carbohydrates "1"
type Fiber "1"
type Sugars "1"
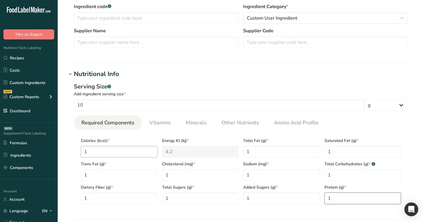
type input "1"
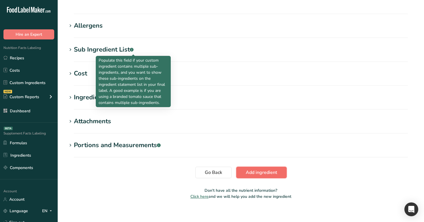
click at [258, 169] on span "Add ingredient" at bounding box center [260, 172] width 31 height 7
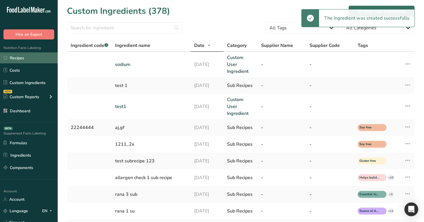
click at [26, 60] on link "Recipes" at bounding box center [29, 57] width 58 height 11
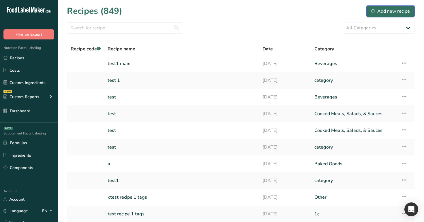
click at [384, 12] on div "Add new recipe" at bounding box center [390, 11] width 39 height 7
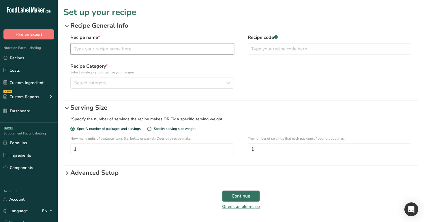
click at [164, 46] on input "text" at bounding box center [151, 49] width 163 height 12
type input "test salt"
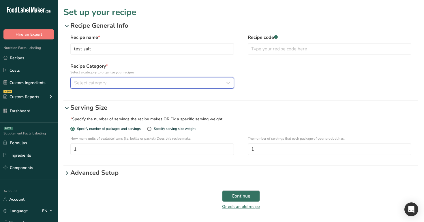
click at [165, 84] on div "Select category" at bounding box center [150, 83] width 152 height 7
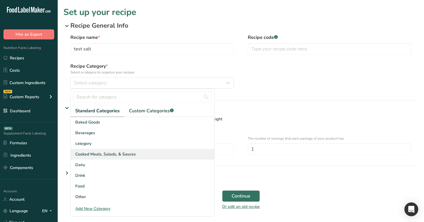
click at [135, 149] on div "Cooked Meals, Salads, & Sauces" at bounding box center [142, 154] width 143 height 11
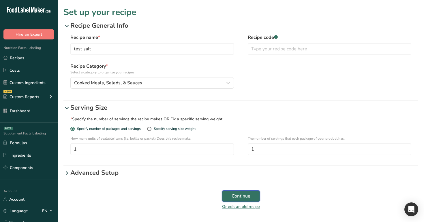
click at [229, 196] on button "Continue" at bounding box center [241, 196] width 38 height 12
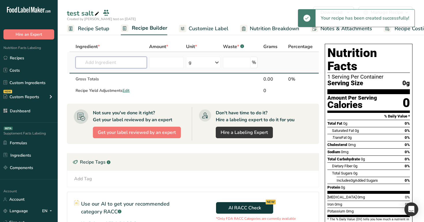
click at [113, 63] on input "text" at bounding box center [110, 63] width 71 height 12
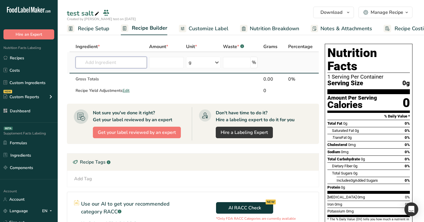
paste input "Salt Toggle – GCC Labels Only • Check that the salt toggle is visible only for …"
type input "Salt Toggle – GCC Labels Only • Check that the salt toggle is visible only for …"
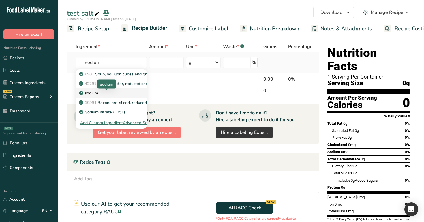
click at [94, 94] on p "sodium" at bounding box center [89, 93] width 18 height 6
type input "sodium"
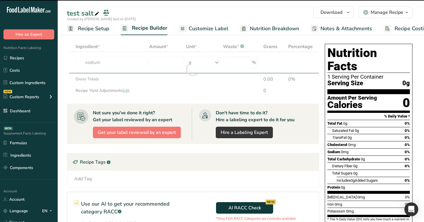
type input "0"
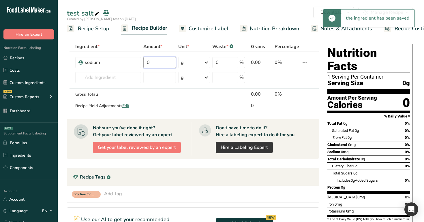
click at [160, 61] on input "0" at bounding box center [159, 63] width 33 height 12
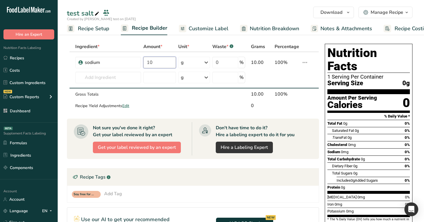
type input "10"
click at [242, 38] on section "Ingredient * Amount * Unit * Waste * .a-a{fill:#347362;}.b-a{fill:#fff;} Grams …" at bounding box center [241, 175] width 366 height 290
click at [304, 61] on icon at bounding box center [304, 62] width 7 height 10
drag, startPoint x: 290, startPoint y: 95, endPoint x: 290, endPoint y: 91, distance: 4.0
click at [290, 91] on button "Delete" at bounding box center [289, 88] width 37 height 15
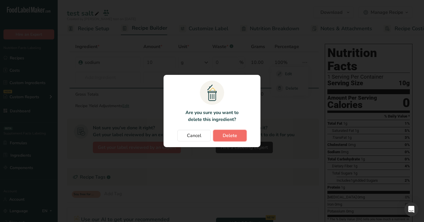
click at [233, 137] on span "Delete" at bounding box center [229, 135] width 14 height 7
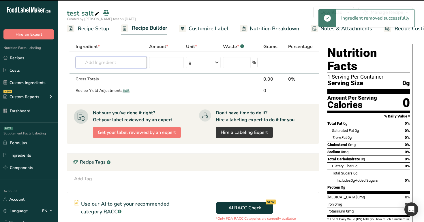
click at [107, 65] on input "text" at bounding box center [110, 63] width 71 height 12
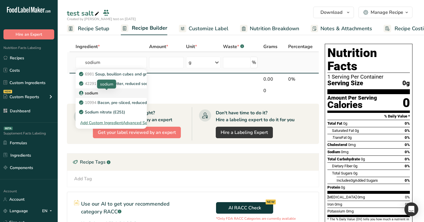
click at [107, 94] on div "sodium" at bounding box center [106, 93] width 53 height 6
type input "sodium"
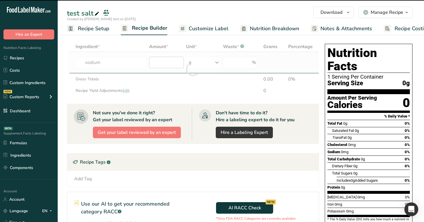
type input "0"
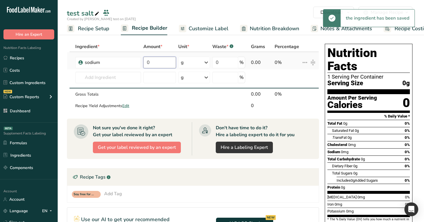
click at [170, 62] on input "0" at bounding box center [159, 63] width 33 height 12
type input "10"
click at [171, 13] on div "test salt" at bounding box center [241, 13] width 366 height 10
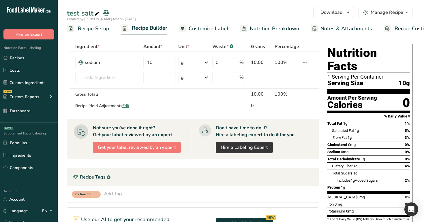
click at [203, 27] on span "Customize Label" at bounding box center [208, 29] width 40 height 8
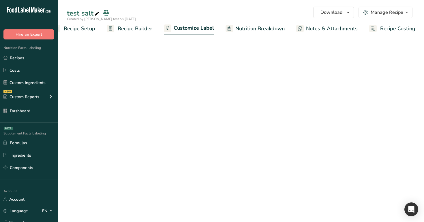
scroll to position [0, 15]
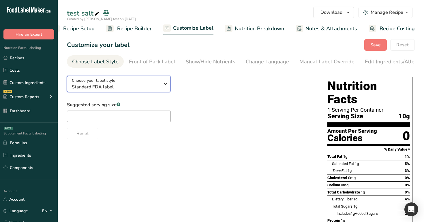
click at [148, 88] on span "Standard FDA label" at bounding box center [116, 87] width 88 height 7
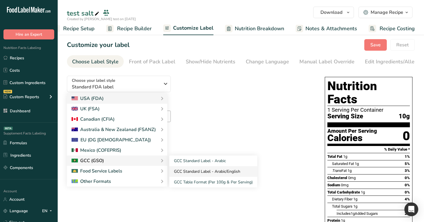
click at [199, 169] on link "GCC Standard Label - Arabic/English" at bounding box center [213, 171] width 88 height 11
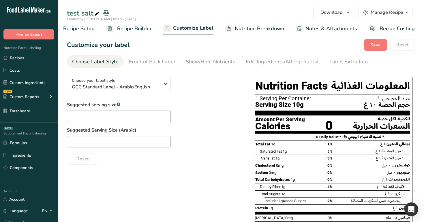
click at [231, 150] on div "Suggested serving size .a-a{fill:#347362;}.b-a{fill:#fff;} Suggested Serving Si…" at bounding box center [154, 132] width 174 height 63
drag, startPoint x: 252, startPoint y: 172, endPoint x: 269, endPoint y: 171, distance: 16.7
click at [269, 171] on div "Nutrition Facts المعلومات الغذائية 1 Serving Per Container عدد الحصص ١ Serving …" at bounding box center [332, 168] width 160 height 183
click at [269, 173] on span "0mg" at bounding box center [272, 173] width 7 height 4
click at [207, 60] on div "Show/Hide Nutrients" at bounding box center [211, 62] width 50 height 8
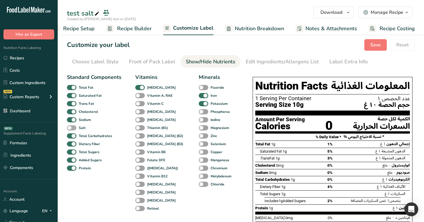
click at [71, 129] on span at bounding box center [72, 127] width 10 height 5
click at [71, 129] on input "Salt" at bounding box center [69, 128] width 4 height 4
checkbox input "true"
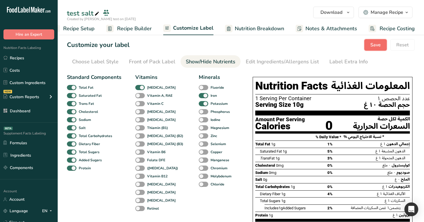
click at [370, 49] on button "Save" at bounding box center [375, 45] width 22 height 12
click at [135, 30] on span "Recipe Builder" at bounding box center [134, 29] width 35 height 8
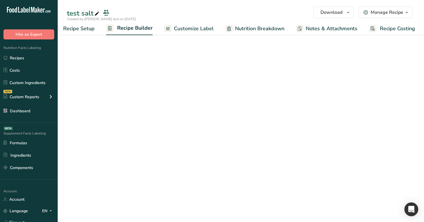
scroll to position [0, 15]
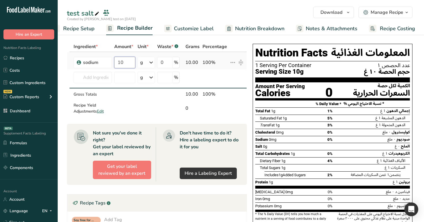
click at [126, 64] on input "10" at bounding box center [124, 63] width 21 height 12
click at [233, 61] on icon at bounding box center [232, 62] width 7 height 10
click at [124, 64] on input "10" at bounding box center [124, 63] width 21 height 12
click at [232, 58] on icon at bounding box center [232, 62] width 7 height 10
click at [225, 76] on div "Edit" at bounding box center [218, 74] width 28 height 7
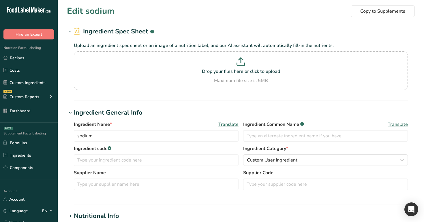
type input "sodium"
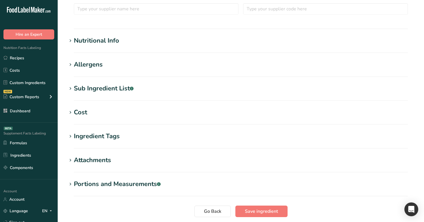
scroll to position [220, 0]
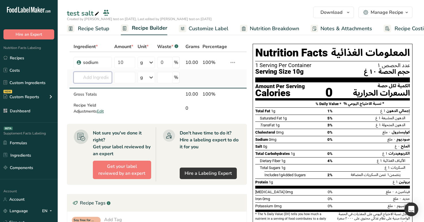
click at [85, 80] on input "text" at bounding box center [92, 78] width 38 height 12
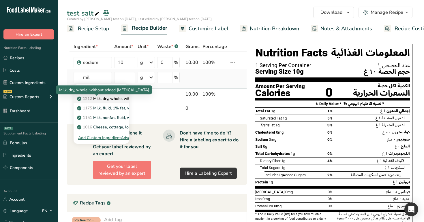
click at [99, 98] on p "1212 Milk, dry, whole, without added vitamin D" at bounding box center [131, 99] width 107 height 6
type input "Milk, dry, whole, without added vitamin D"
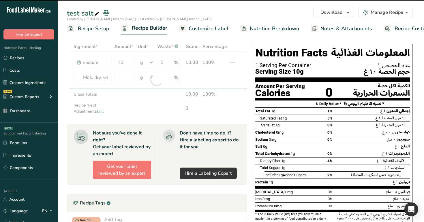
type input "0"
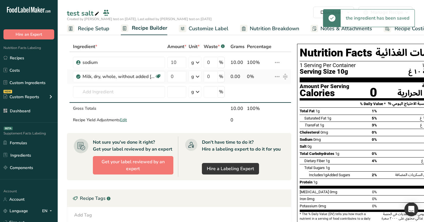
click at [279, 74] on icon at bounding box center [276, 76] width 7 height 10
click at [264, 86] on div "i Info" at bounding box center [262, 88] width 28 height 7
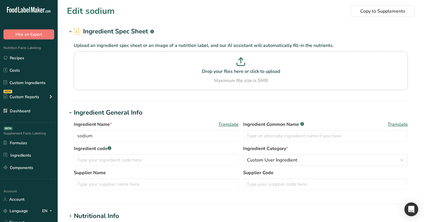
type input "Milk, dry, whole, without added vitamin D"
type input "Milk"
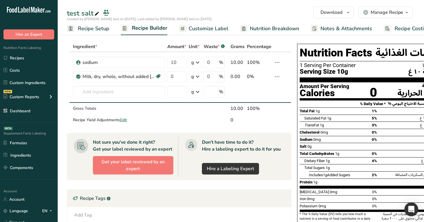
click at [214, 14] on div "test salt" at bounding box center [241, 13] width 366 height 10
click at [277, 61] on icon at bounding box center [276, 62] width 7 height 10
click at [272, 75] on div "Edit" at bounding box center [262, 74] width 28 height 7
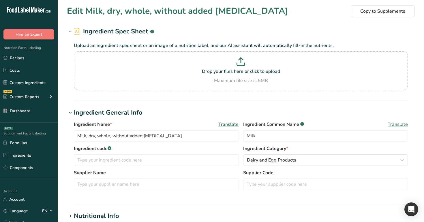
type input "sodium"
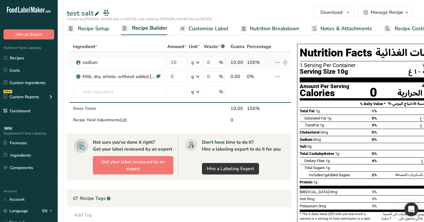
click at [277, 62] on icon at bounding box center [276, 62] width 7 height 10
click at [262, 74] on span "Edit" at bounding box center [260, 74] width 7 height 6
click at [276, 76] on icon at bounding box center [276, 76] width 7 height 10
click at [264, 90] on span "Info" at bounding box center [261, 89] width 7 height 6
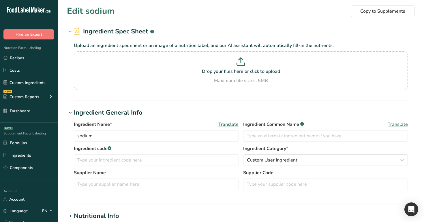
type input "Milk, dry, whole, without added vitamin D"
type input "Milk"
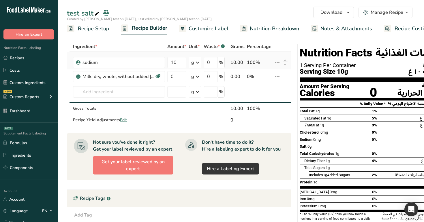
click at [273, 65] on icon at bounding box center [276, 62] width 7 height 10
click at [269, 73] on div "Edit" at bounding box center [262, 74] width 28 height 7
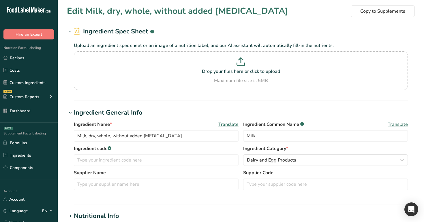
type input "sodium"
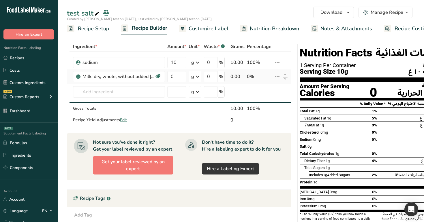
click at [275, 73] on icon at bounding box center [276, 76] width 7 height 10
click at [256, 90] on div "i Info" at bounding box center [262, 88] width 28 height 7
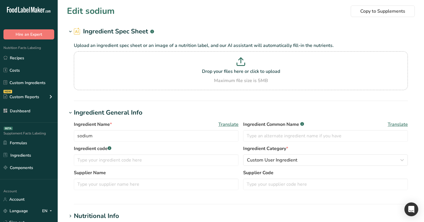
type input "Milk, dry, whole, without added vitamin D"
type input "Milk"
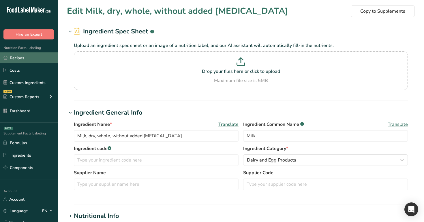
click at [26, 54] on link "Recipes" at bounding box center [29, 57] width 58 height 11
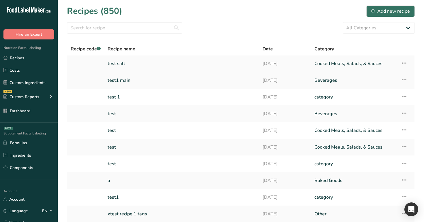
click at [117, 67] on link "test salt" at bounding box center [181, 64] width 148 height 12
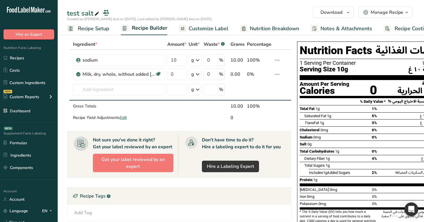
scroll to position [3, 0]
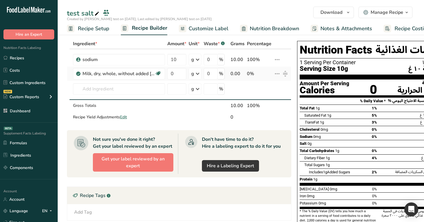
click at [274, 75] on icon at bounding box center [276, 74] width 7 height 10
click at [263, 101] on span "Delete" at bounding box center [264, 100] width 13 height 6
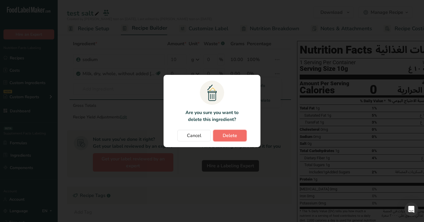
click at [228, 136] on span "Delete" at bounding box center [229, 135] width 14 height 7
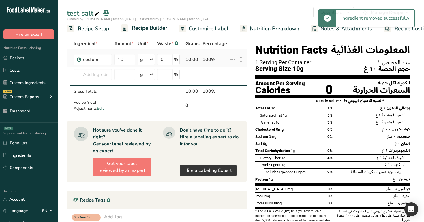
click at [232, 58] on icon at bounding box center [232, 59] width 7 height 10
click at [227, 71] on div "Edit" at bounding box center [218, 71] width 28 height 7
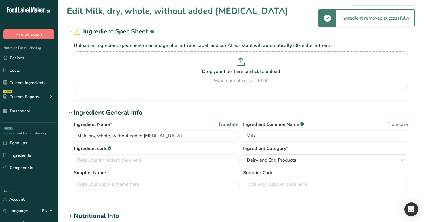
type input "sodium"
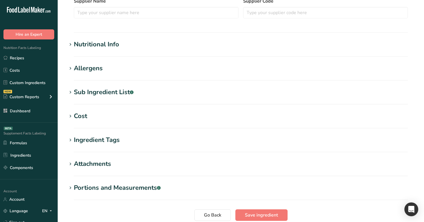
scroll to position [167, 0]
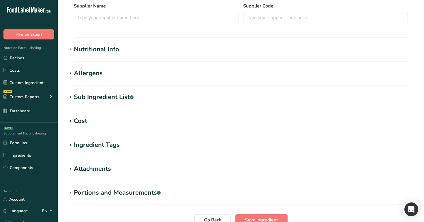
click at [99, 49] on div "Nutritional Info" at bounding box center [96, 50] width 45 height 10
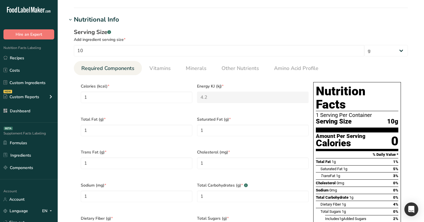
scroll to position [211, 0]
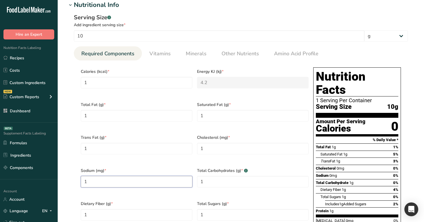
click at [129, 176] on input "1" at bounding box center [137, 182] width 112 height 12
type input "10"
click at [366, 172] on div "Sodium 10mg 0%" at bounding box center [356, 175] width 82 height 7
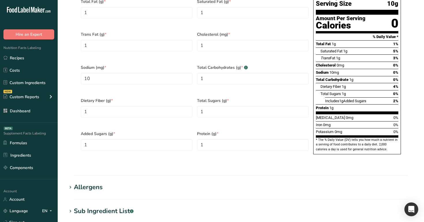
scroll to position [438, 0]
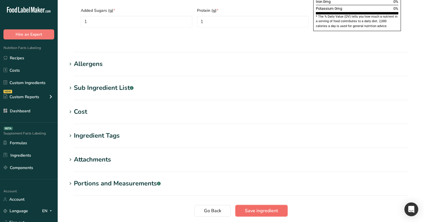
click at [254, 207] on span "Save ingredient" at bounding box center [261, 210] width 33 height 7
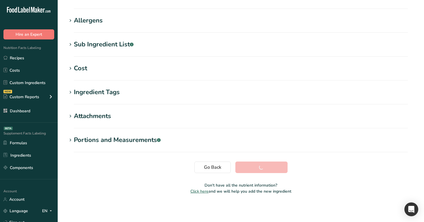
scroll to position [83, 0]
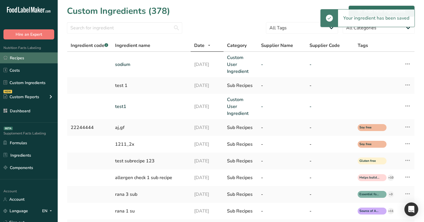
click at [21, 55] on link "Recipes" at bounding box center [29, 57] width 58 height 11
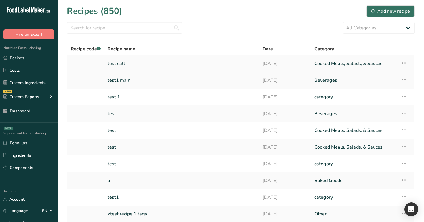
click at [272, 65] on link "[DATE]" at bounding box center [284, 64] width 45 height 12
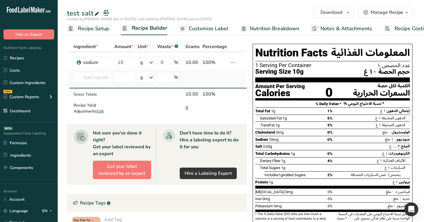
scroll to position [2, 0]
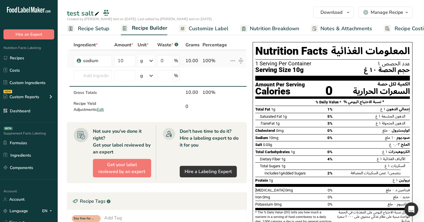
click at [235, 61] on icon at bounding box center [232, 61] width 7 height 10
click at [225, 73] on div "Edit" at bounding box center [218, 72] width 28 height 7
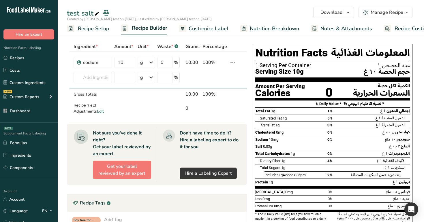
click at [212, 28] on span "Customize Label" at bounding box center [208, 29] width 40 height 8
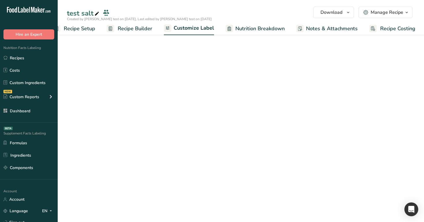
scroll to position [0, 15]
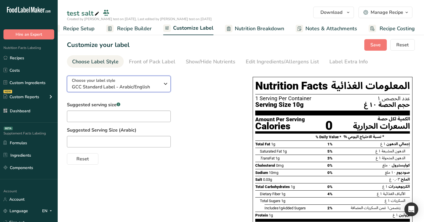
click at [159, 86] on span "GCC Standard Label - Arabic/English" at bounding box center [116, 87] width 88 height 7
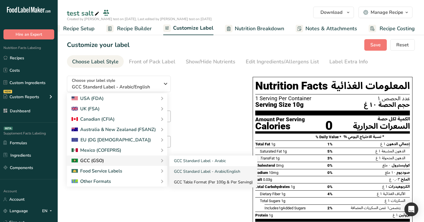
click at [199, 181] on link "GCC Table Format (Per 100g & Per Serving)" at bounding box center [213, 182] width 88 height 11
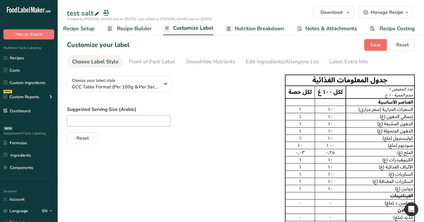
click at [370, 46] on button "Save" at bounding box center [375, 45] width 22 height 12
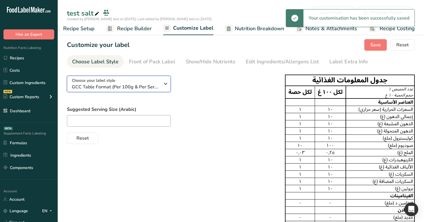
click at [126, 90] on span "GCC Table Format (Per 100g & Per Serving)" at bounding box center [116, 87] width 88 height 7
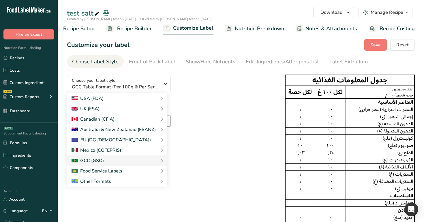
click at [137, 28] on span "Recipe Builder" at bounding box center [134, 29] width 35 height 8
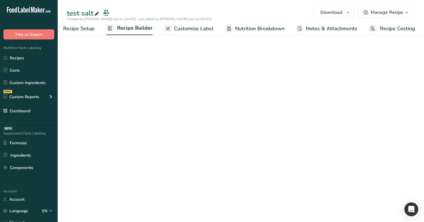
scroll to position [0, 15]
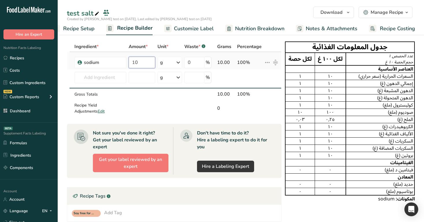
click at [141, 64] on input "10" at bounding box center [142, 63] width 27 height 12
click at [204, 17] on div "Created by [PERSON_NAME] test on [DATE], Last edited by [PERSON_NAME] test on […" at bounding box center [241, 18] width 366 height 5
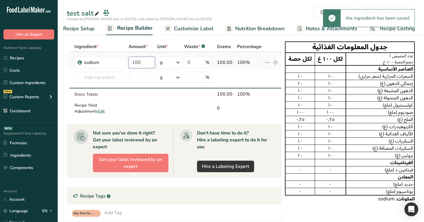
click at [143, 64] on input "100" at bounding box center [142, 63] width 27 height 12
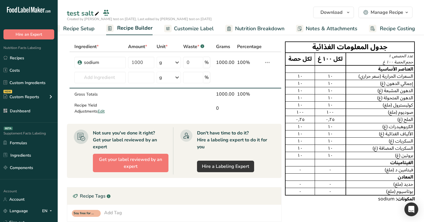
click at [201, 12] on div "test salt" at bounding box center [241, 13] width 366 height 10
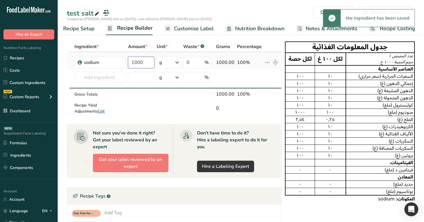
click at [145, 63] on input "1000" at bounding box center [141, 63] width 26 height 12
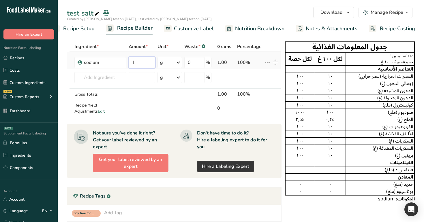
type input "1"
click at [173, 60] on div "Ingredient * Amount * Unit * Waste * .a-a{fill:#347362;}.b-a{fill:#fff;} Grams …" at bounding box center [174, 78] width 214 height 75
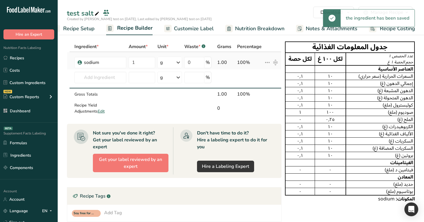
click at [172, 62] on div "g" at bounding box center [169, 63] width 24 height 12
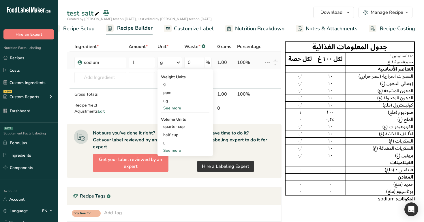
click at [175, 150] on div "See more" at bounding box center [185, 151] width 48 height 6
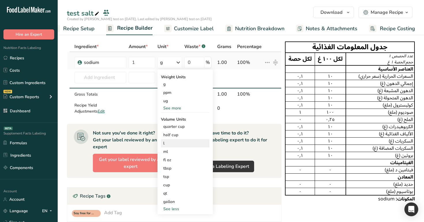
click at [174, 143] on div "l" at bounding box center [185, 143] width 44 height 6
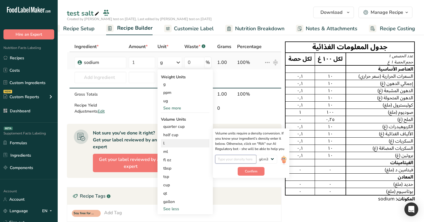
click at [238, 158] on input "number" at bounding box center [235, 159] width 41 height 9
type input "1"
click at [254, 173] on span "Confirm" at bounding box center [251, 171] width 12 height 5
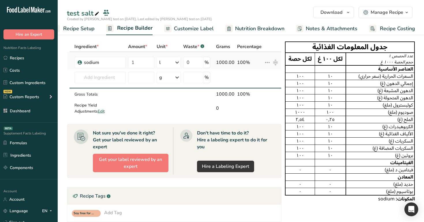
click at [265, 62] on icon at bounding box center [267, 62] width 7 height 10
click at [259, 74] on div "Edit" at bounding box center [252, 74] width 28 height 7
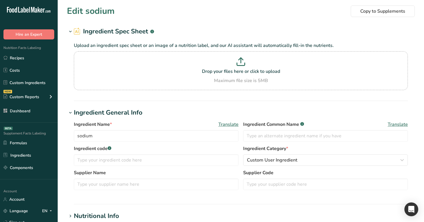
type input "1"
type KJ "4.2"
type Fat "1"
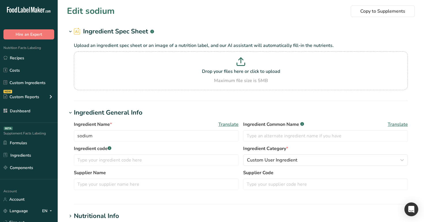
type input "1"
type input "10"
type Carbohydrates "1"
type Fiber "1"
type Sugars "1"
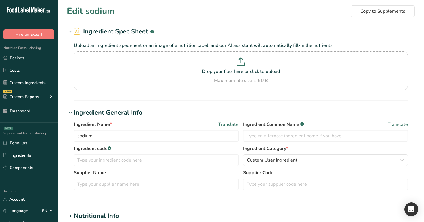
type Sugars "1"
type input "1"
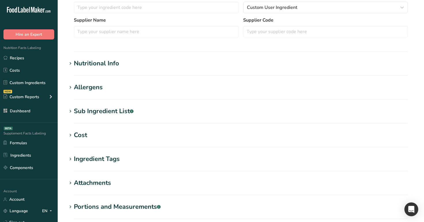
scroll to position [165, 0]
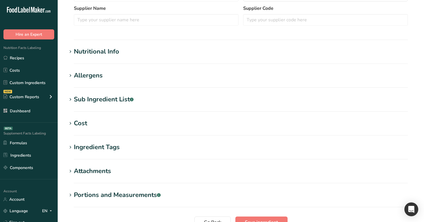
click at [150, 54] on h1 "Nutritional Info" at bounding box center [240, 52] width 347 height 10
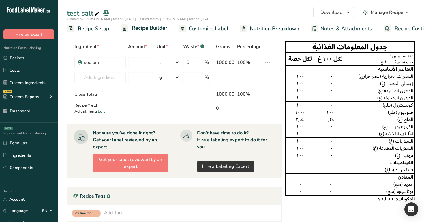
click at [96, 30] on span "Recipe Setup" at bounding box center [93, 29] width 31 height 8
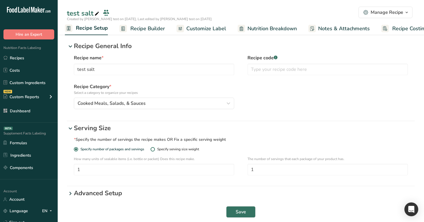
click at [158, 147] on span "Specify serving size weight" at bounding box center [177, 149] width 44 height 4
click at [154, 148] on input "Specify serving size weight" at bounding box center [152, 150] width 4 height 4
radio input "true"
radio input "false"
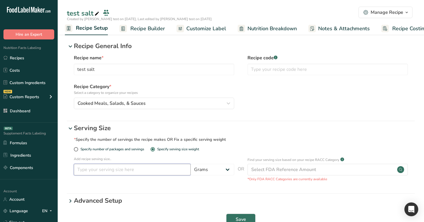
click at [161, 169] on input "number" at bounding box center [132, 170] width 117 height 12
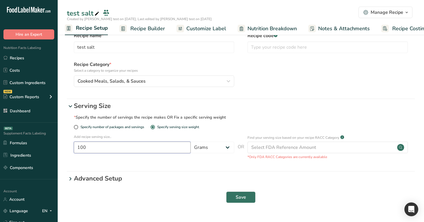
scroll to position [34, 0]
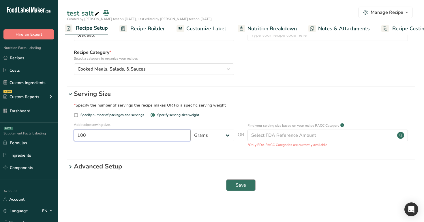
type input "100"
click at [243, 186] on span "Save" at bounding box center [240, 185] width 10 height 7
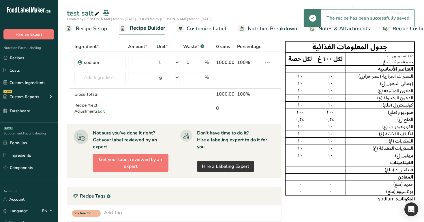
click at [89, 29] on span "Recipe Setup" at bounding box center [91, 29] width 31 height 8
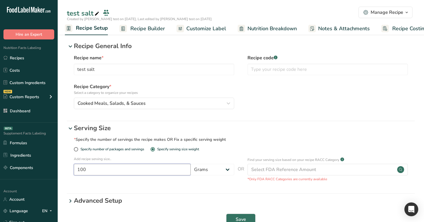
click at [113, 169] on input "100" at bounding box center [132, 170] width 117 height 12
type input "1000"
click at [234, 215] on button "Save" at bounding box center [240, 220] width 29 height 12
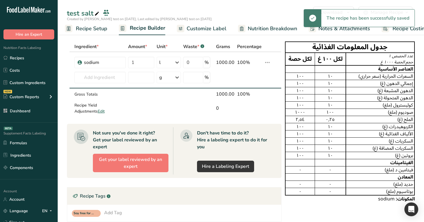
click at [91, 31] on span "Recipe Setup" at bounding box center [91, 29] width 31 height 8
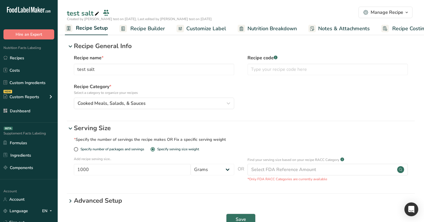
scroll to position [34, 0]
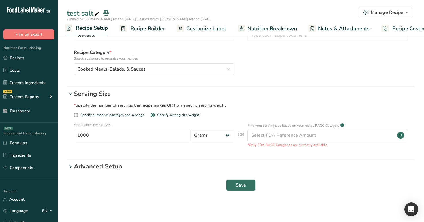
click at [99, 162] on p "Advanced Setup" at bounding box center [244, 167] width 341 height 10
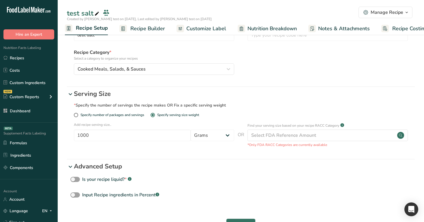
click at [104, 165] on p "Advanced Setup" at bounding box center [244, 167] width 341 height 10
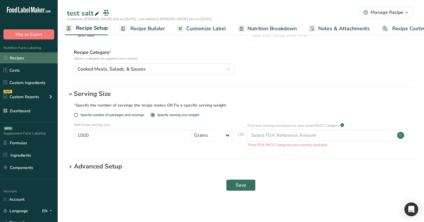
click at [37, 56] on link "Recipes" at bounding box center [29, 57] width 58 height 11
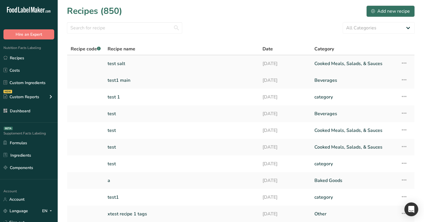
click at [204, 60] on link "test salt" at bounding box center [181, 64] width 148 height 12
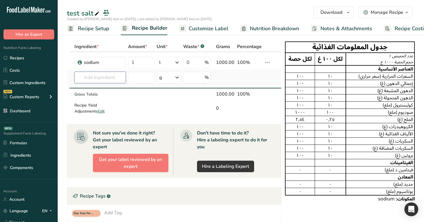
click at [107, 78] on input "text" at bounding box center [100, 78] width 52 height 12
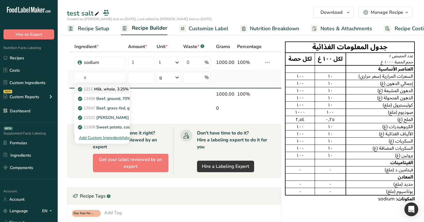
click at [105, 93] on link "1211 Milk, whole, 3.25% milkfat, without added vitamin A and vitamin D" at bounding box center [101, 89] width 55 height 10
type input "Milk, whole, 3.25% milkfat, without added vitamin A and [MEDICAL_DATA]"
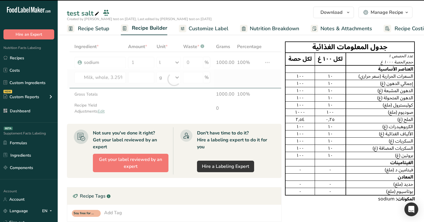
type input "0"
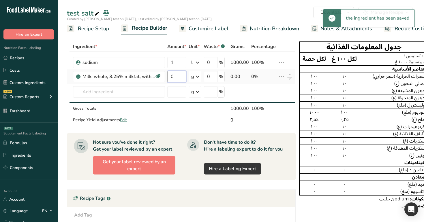
click at [178, 78] on input "0" at bounding box center [176, 77] width 19 height 12
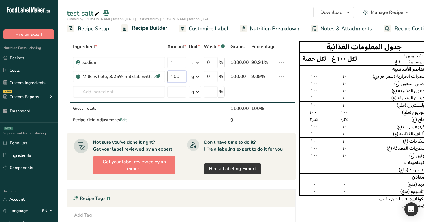
type input "100"
click at [175, 14] on div "test salt" at bounding box center [241, 13] width 366 height 10
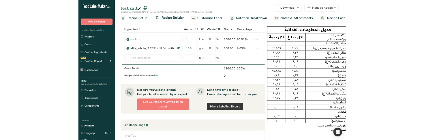
scroll to position [0, 4]
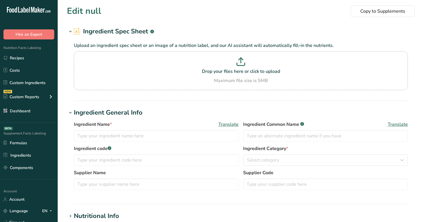
type input "Milk, whole, 3.25% milkfat, without added vitamin A and [MEDICAL_DATA]"
type input "Milk"
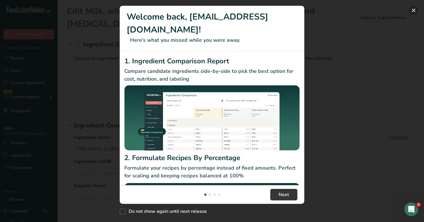
click at [414, 9] on button "New Features" at bounding box center [413, 10] width 9 height 9
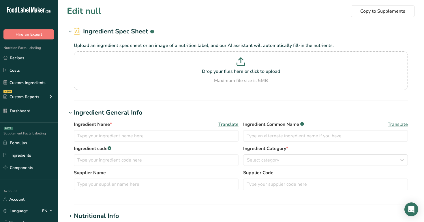
type input "Milk, whole, 3.25% milkfat, without added vitamin A and [MEDICAL_DATA]"
type input "Milk"
type input "sodium"
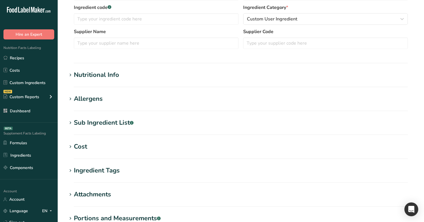
scroll to position [152, 0]
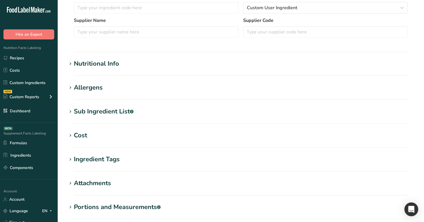
click at [116, 65] on div "Nutritional Info" at bounding box center [96, 64] width 45 height 10
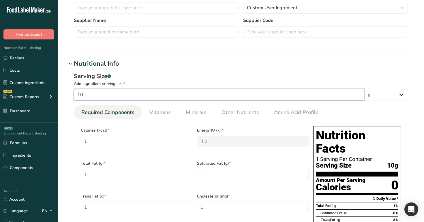
click at [114, 96] on input "10" at bounding box center [219, 95] width 290 height 12
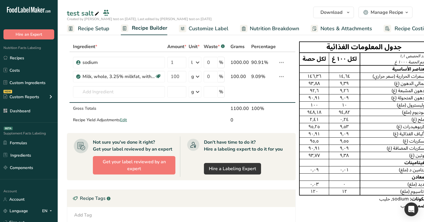
click at [101, 27] on span "Recipe Setup" at bounding box center [93, 29] width 31 height 8
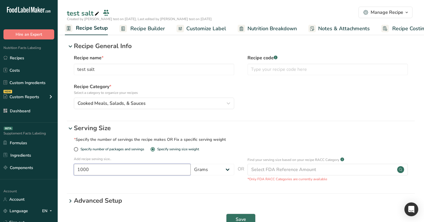
click at [149, 140] on input "1000" at bounding box center [132, 170] width 117 height 12
type input "100"
click at [243, 140] on button "Save" at bounding box center [240, 220] width 29 height 12
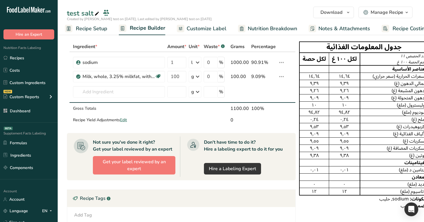
click at [93, 28] on span "Recipe Setup" at bounding box center [91, 29] width 31 height 8
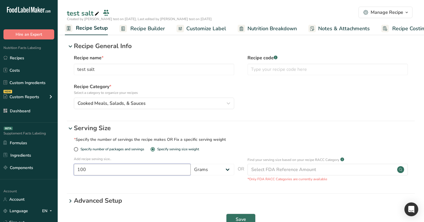
click at [146, 140] on input "100" at bounding box center [132, 170] width 117 height 12
click at [203, 140] on select "Grams ppm ug kg mg mcg lb oz quarter cup half cup l ml fl oz tbsp tsp cup qt ga…" at bounding box center [212, 170] width 44 height 12
select select "27"
click at [190, 140] on select "Grams ppm ug kg mg mcg lb oz quarter cup half cup l ml fl oz tbsp tsp cup qt ga…" at bounding box center [212, 170] width 44 height 12
select select "29"
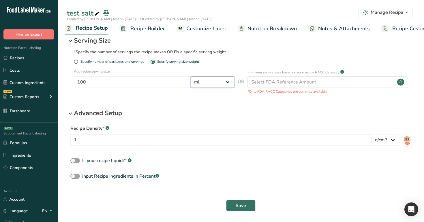
scroll to position [99, 0]
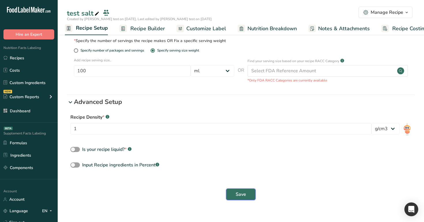
click at [240, 140] on span "Save" at bounding box center [240, 194] width 10 height 7
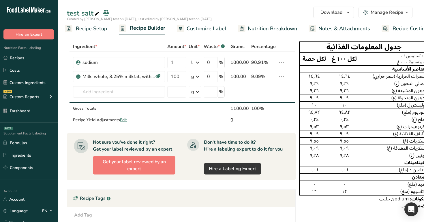
click at [80, 29] on span "Recipe Setup" at bounding box center [91, 29] width 31 height 8
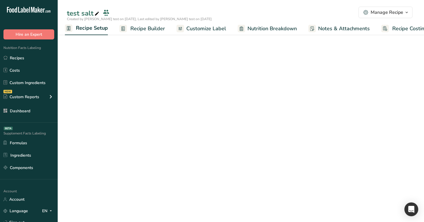
select select "27"
select select "29"
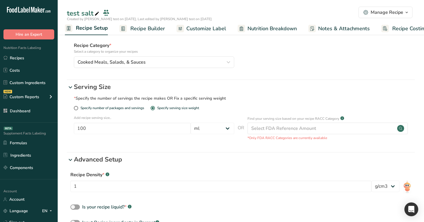
scroll to position [55, 0]
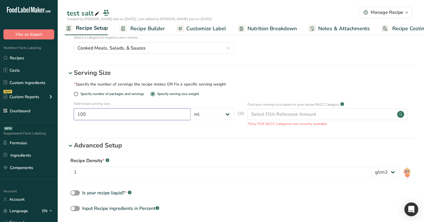
click at [141, 115] on input "100" at bounding box center [132, 115] width 117 height 12
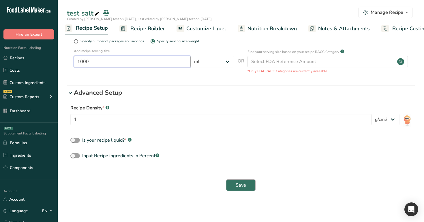
type input "1000"
click at [241, 140] on span "Save" at bounding box center [240, 185] width 10 height 7
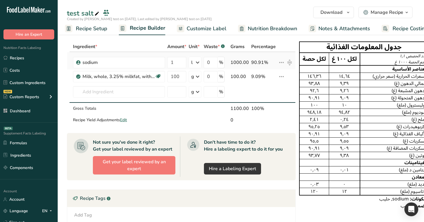
click at [279, 63] on icon at bounding box center [281, 62] width 7 height 10
click at [296, 89] on div "Ingredient * Amount * Unit * Waste * .a-a{fill:#347362;}.b-a{fill:#fff;} Grams …" at bounding box center [183, 186] width 232 height 290
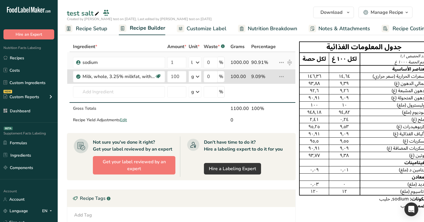
type input "100"
type input "1"
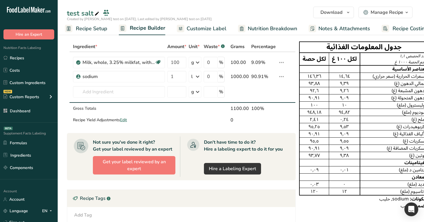
click at [205, 28] on span "Customize Label" at bounding box center [206, 29] width 40 height 8
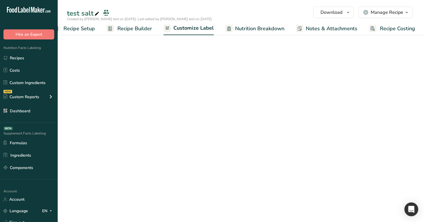
scroll to position [0, 15]
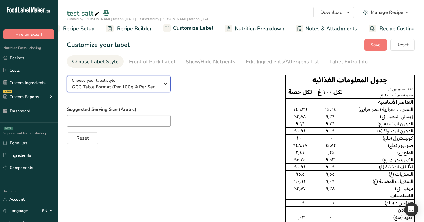
click at [152, 88] on span "GCC Table Format (Per 100g & Per Serving)" at bounding box center [116, 87] width 88 height 7
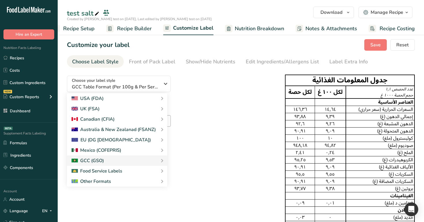
click at [225, 78] on div "Choose your label style GCC Table Format (Per 100g & Per Serving) USA (FDA) Sta…" at bounding box center [171, 107] width 209 height 73
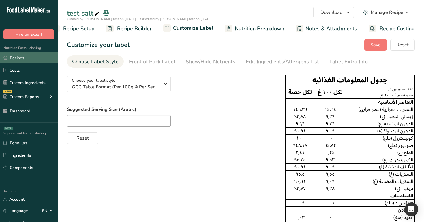
click at [23, 58] on link "Recipes" at bounding box center [29, 57] width 58 height 11
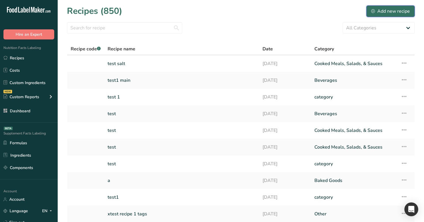
click at [390, 13] on div "Add new recipe" at bounding box center [390, 11] width 39 height 7
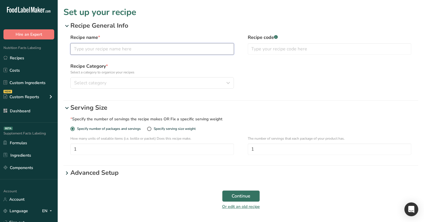
click at [211, 47] on input "text" at bounding box center [151, 49] width 163 height 12
click at [160, 130] on div "Specify serving size weight" at bounding box center [175, 129] width 42 height 4
click at [151, 130] on input "Specify serving size weight" at bounding box center [149, 129] width 4 height 4
radio input "true"
radio input "false"
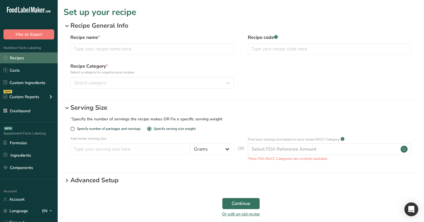
click at [13, 62] on link "Recipes" at bounding box center [29, 57] width 58 height 11
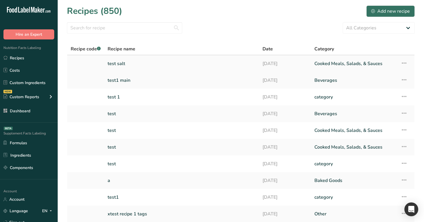
click at [401, 64] on icon at bounding box center [403, 63] width 7 height 10
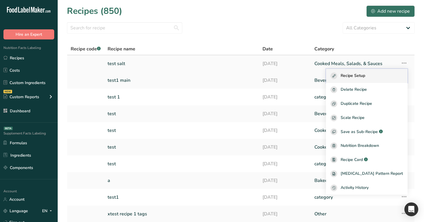
click at [376, 75] on div "Recipe Setup" at bounding box center [366, 76] width 72 height 7
select select "27"
select select "29"
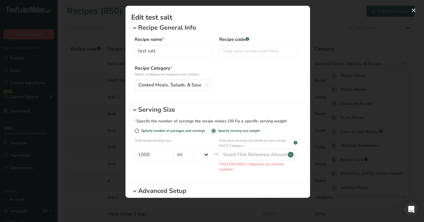
scroll to position [12, 0]
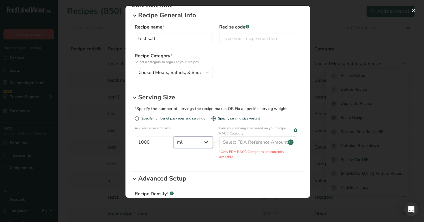
click at [195, 140] on select "Grams ppm ug kg mg mcg lb oz quarter cup half cup l ml fl oz tbsp tsp cup qt ga…" at bounding box center [192, 143] width 39 height 12
click at [173, 137] on select "Grams ppm ug kg mg mcg lb oz quarter cup half cup l ml fl oz tbsp tsp cup qt ga…" at bounding box center [192, 143] width 39 height 12
click at [197, 140] on select "Grams ppm ug kg mg mcg lb oz quarter cup half cup l ml fl oz tbsp tsp cup qt ga…" at bounding box center [192, 143] width 39 height 12
select select "27"
click at [173, 137] on select "Grams ppm ug kg mg mcg lb oz quarter cup half cup l ml fl oz tbsp tsp cup qt ga…" at bounding box center [192, 143] width 39 height 12
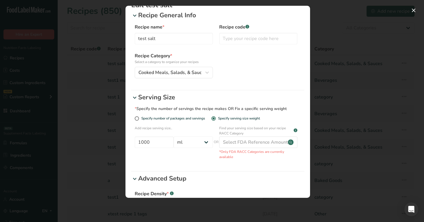
click at [224, 140] on hr "Edit Recipe Modal" at bounding box center [217, 171] width 173 height 1
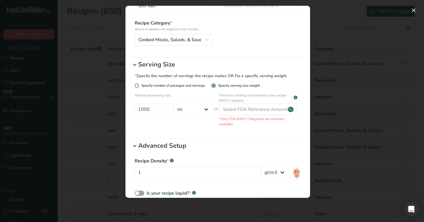
scroll to position [78, 0]
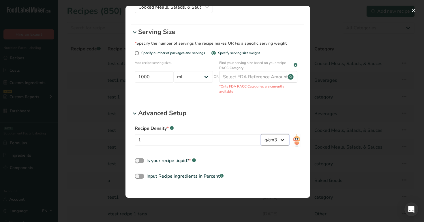
click at [274, 140] on select "lb/ft3 g/cm3" at bounding box center [275, 140] width 28 height 12
click at [261, 134] on select "lb/ft3 g/cm3" at bounding box center [275, 140] width 28 height 12
click at [278, 140] on select "lb/ft3 g/cm3" at bounding box center [275, 140] width 28 height 12
select select "29"
click at [261, 134] on select "lb/ft3 g/cm3" at bounding box center [275, 140] width 28 height 12
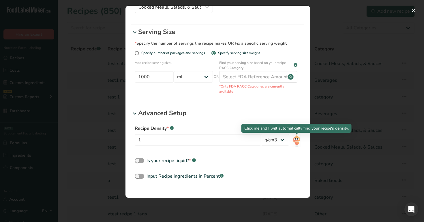
click at [296, 140] on img "Edit Recipe Modal" at bounding box center [296, 140] width 8 height 13
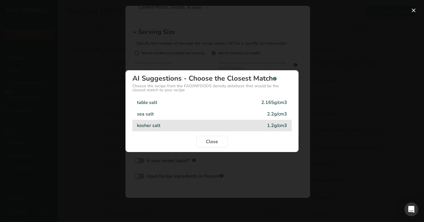
click at [263, 125] on div "kosher salt 1.2g/cm3" at bounding box center [211, 126] width 159 height 12
type input "1.2"
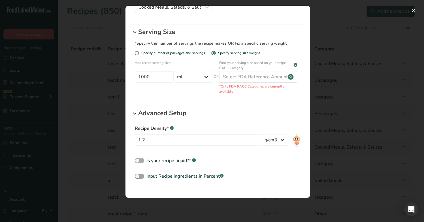
click at [179, 140] on div "Is your recipe liquid? * .a-a{fill:#347362;}.b-a{fill:#fff;}" at bounding box center [170, 160] width 49 height 7
click at [138, 140] on input "Is your recipe liquid? * .a-a{fill:#347362;}.b-a{fill:#fff;}" at bounding box center [137, 161] width 4 height 4
checkbox input "true"
click at [186, 140] on div "Input Recipe ingredients in Percent .a-a{fill:#347362;}.b-a{fill:#fff;}" at bounding box center [184, 176] width 77 height 7
click at [138, 140] on input "Input Recipe ingredients in Percent .a-a{fill:#347362;}.b-a{fill:#fff;}" at bounding box center [137, 177] width 4 height 4
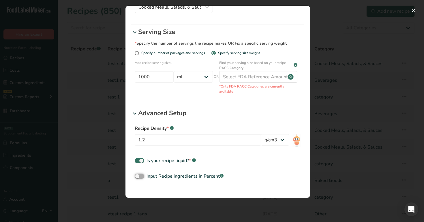
checkbox input "true"
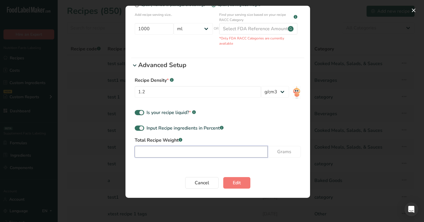
click at [198, 140] on input "Edit Recipe Modal" at bounding box center [201, 152] width 133 height 12
type input "123"
click at [231, 140] on button "Edit" at bounding box center [236, 183] width 27 height 12
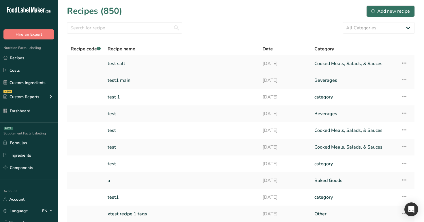
click at [403, 61] on icon at bounding box center [403, 63] width 7 height 10
